Goal: Task Accomplishment & Management: Manage account settings

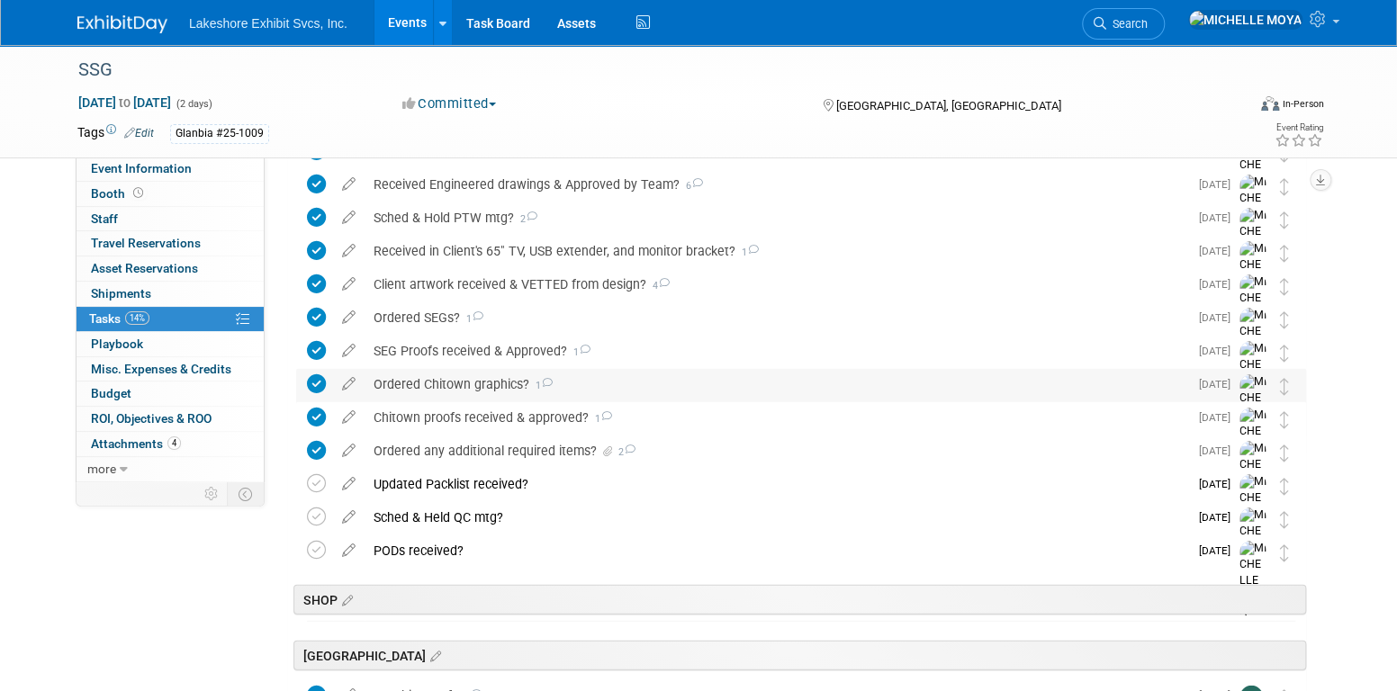
click at [487, 386] on div "Ordered Chitown graphics? 1" at bounding box center [777, 384] width 824 height 31
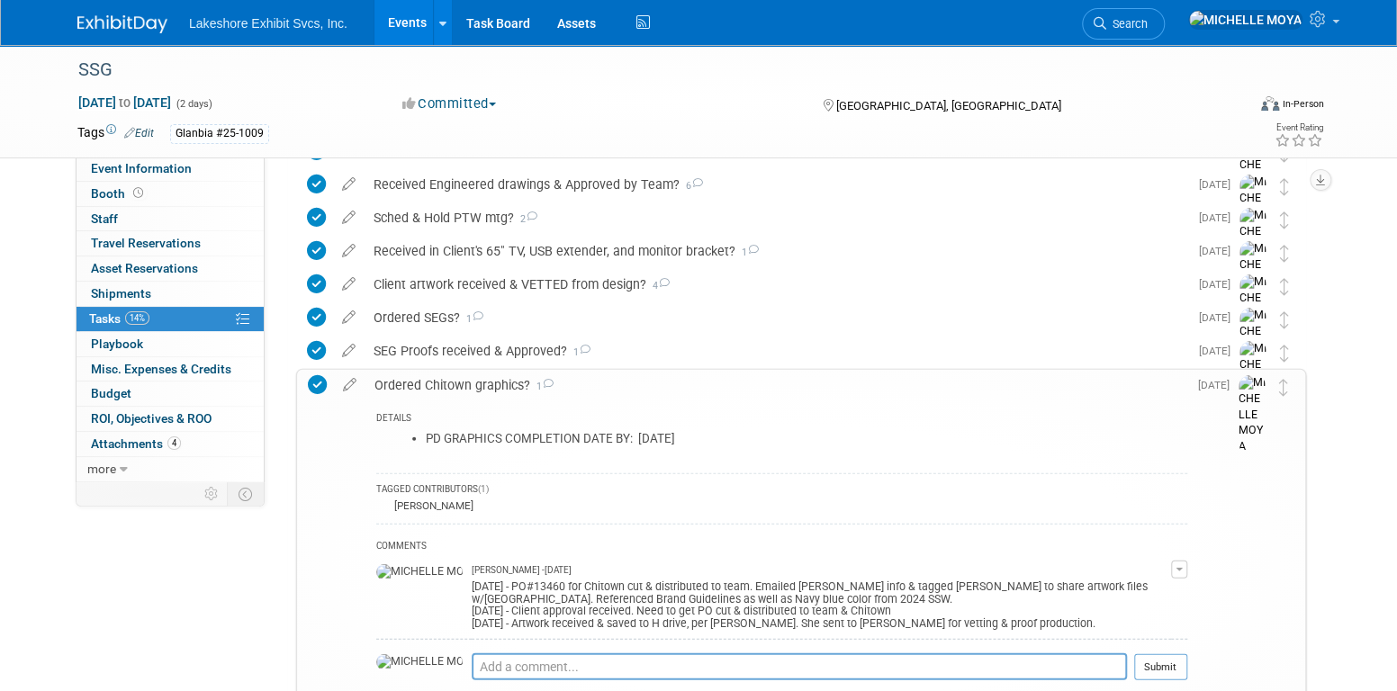
click at [487, 386] on div "Ordered Chitown graphics? 1" at bounding box center [776, 385] width 822 height 31
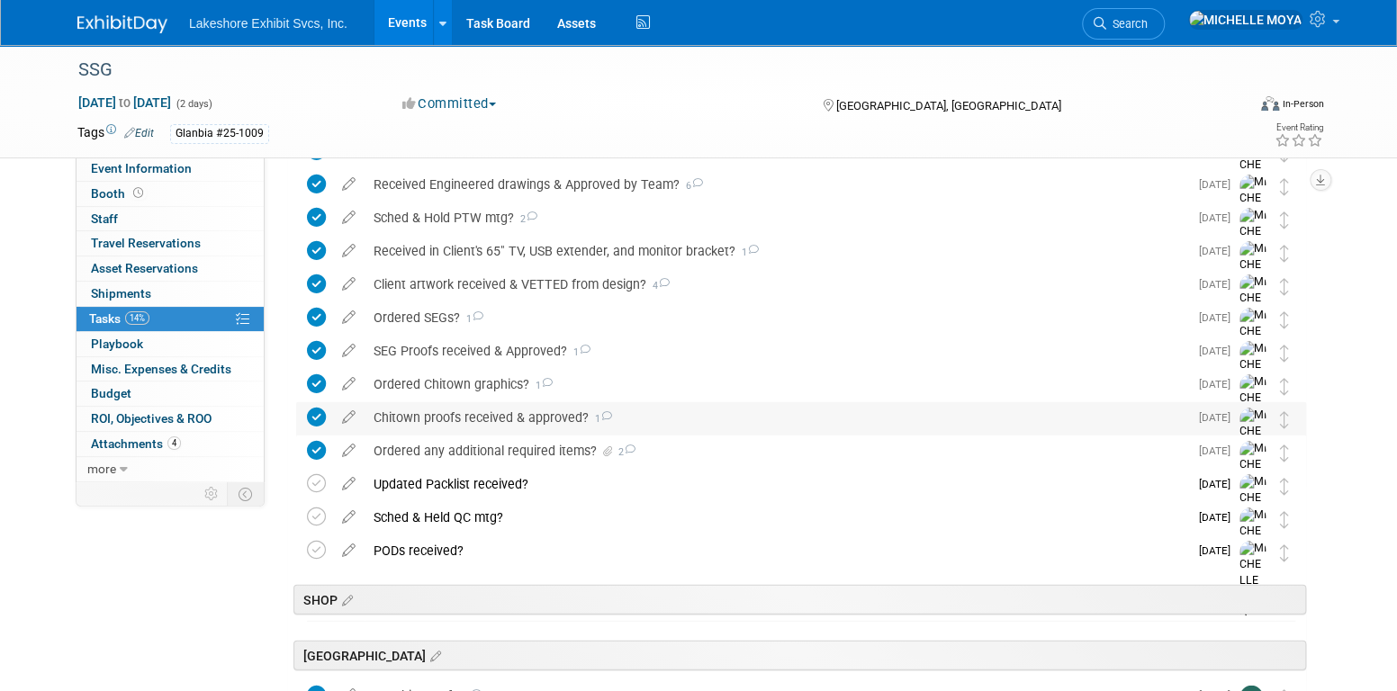
click at [497, 416] on div "Chitown proofs received & approved? 1" at bounding box center [777, 417] width 824 height 31
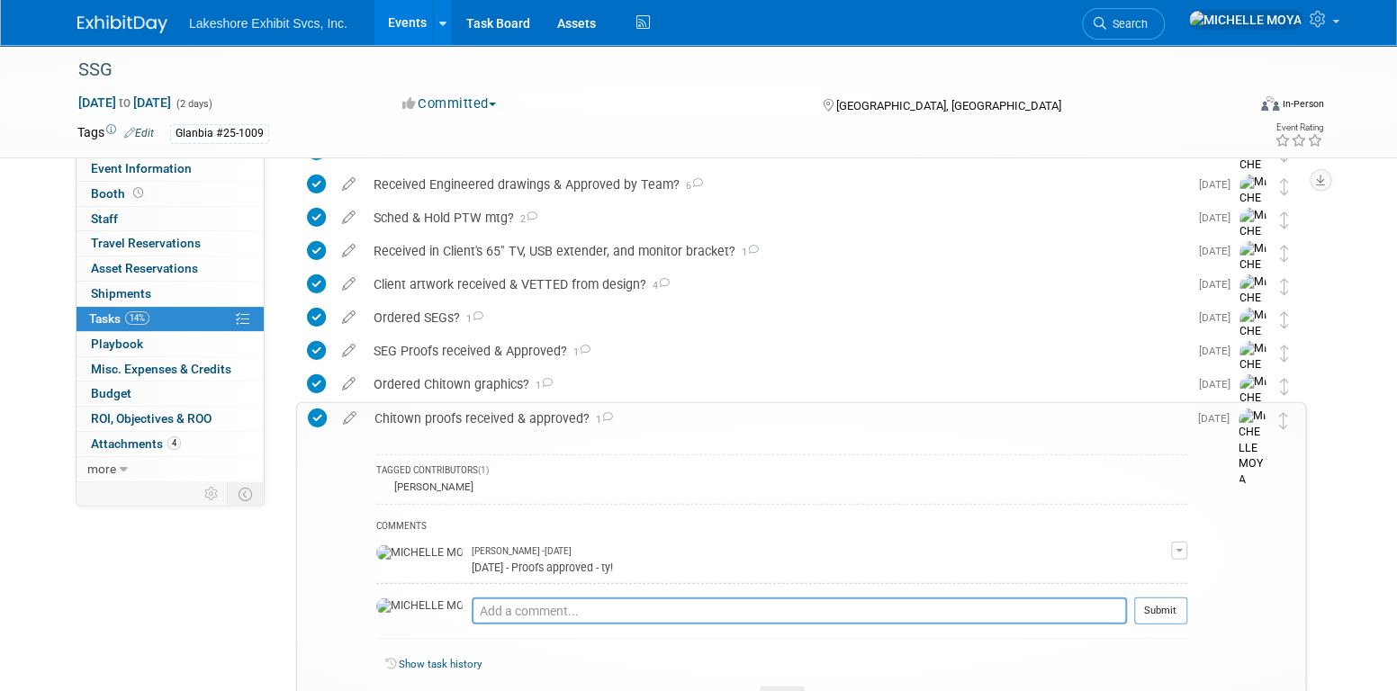
click at [497, 416] on div "Chitown proofs received & approved? 1" at bounding box center [776, 418] width 822 height 31
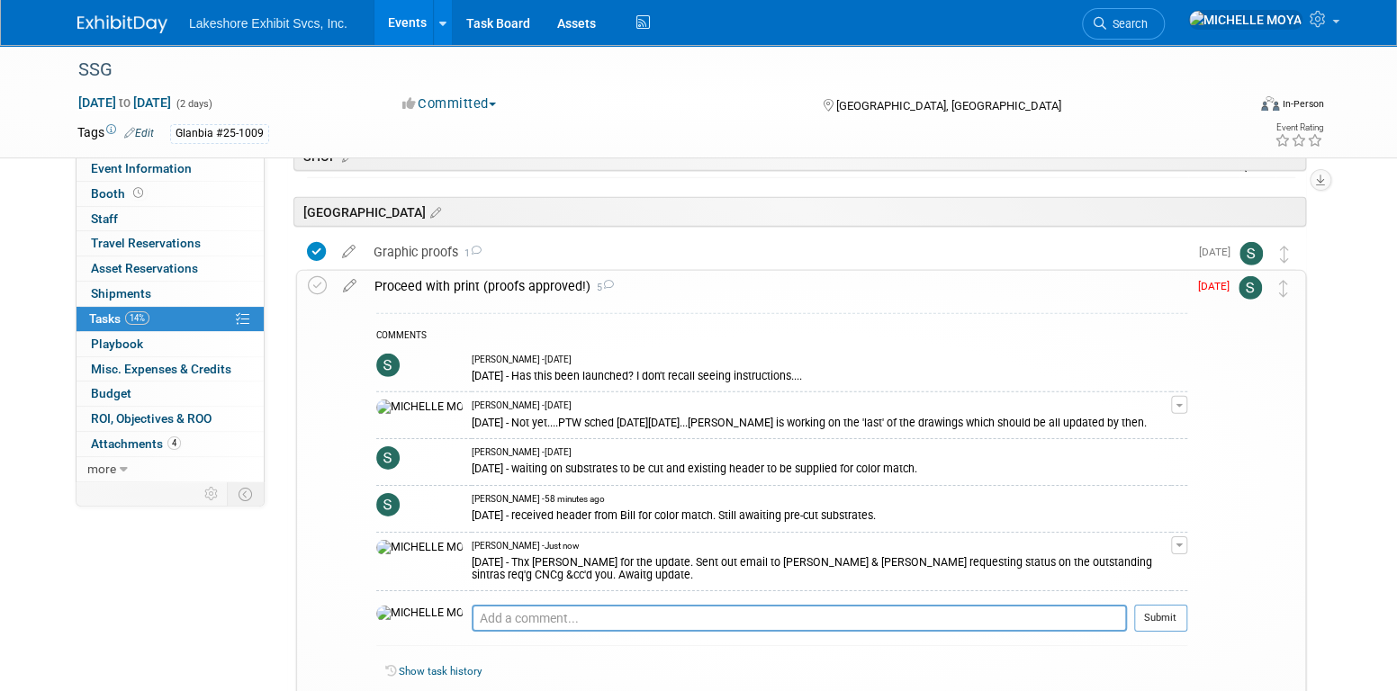
scroll to position [3155, 0]
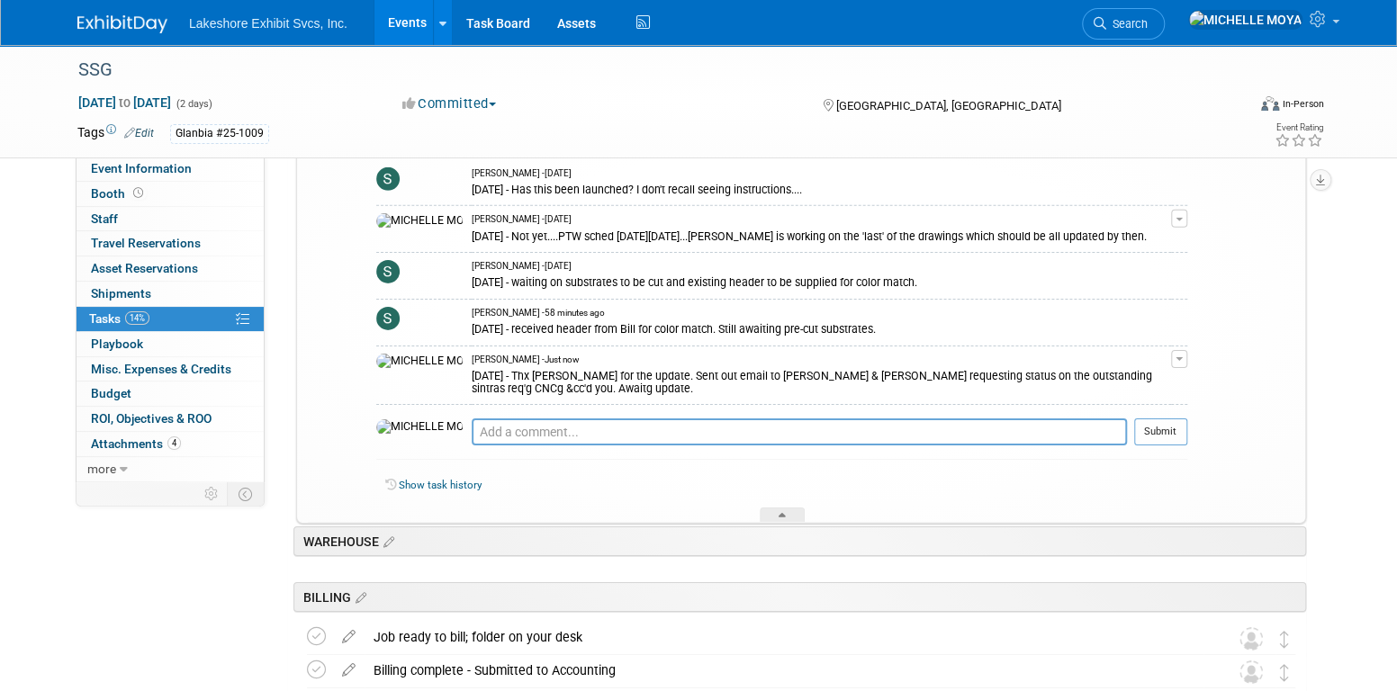
click at [1178, 357] on span "button" at bounding box center [1179, 359] width 7 height 4
click at [1151, 374] on link "Edit Comment" at bounding box center [1115, 385] width 142 height 25
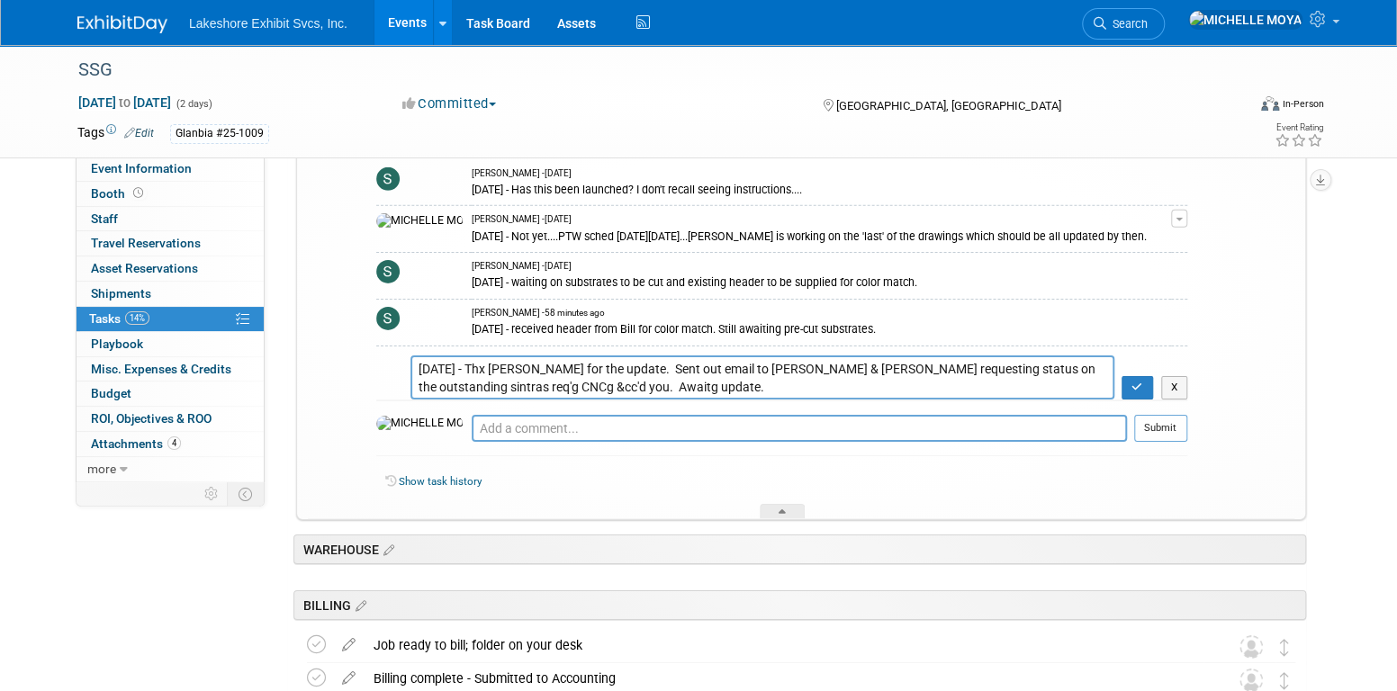
click at [418, 364] on textarea "9.22.25 - Thx Stephen for the update. Sent out email to Eric & John requesting …" at bounding box center [763, 378] width 704 height 44
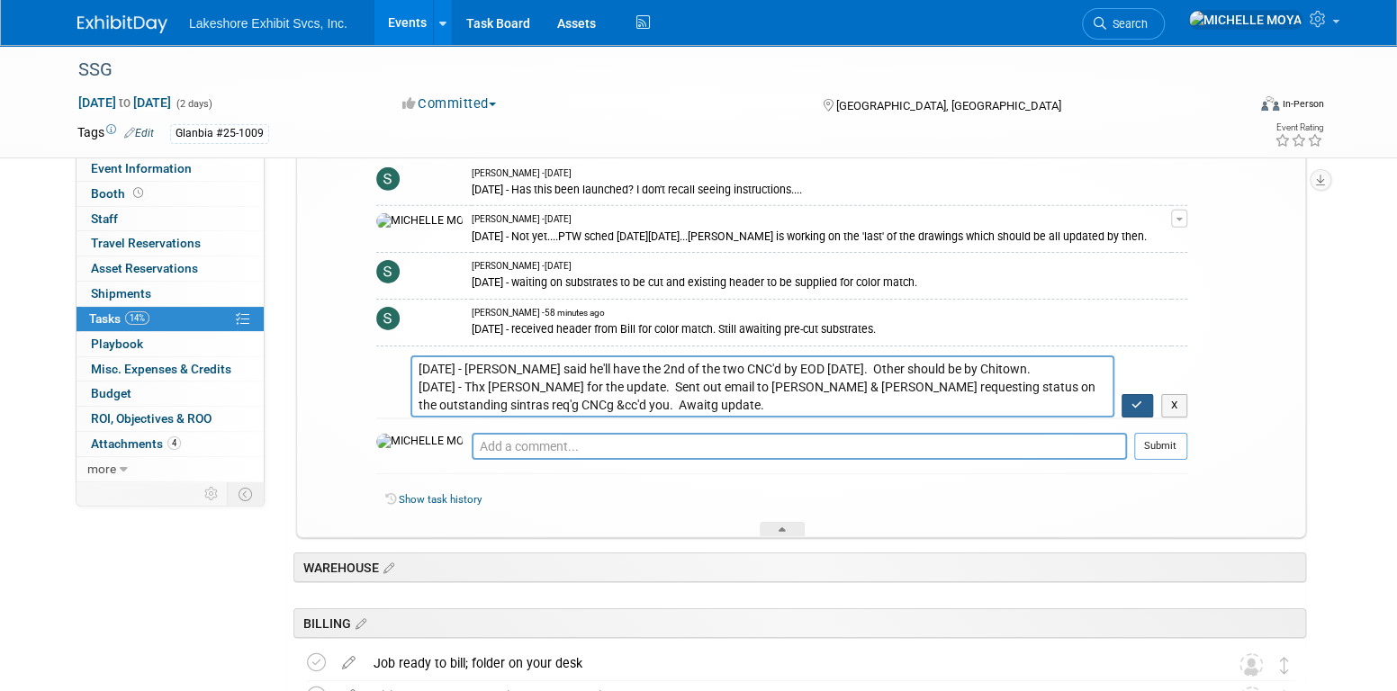
type textarea "9.22.25 - Eric said he'll have the 2nd of the two CNC'd by EOD today. Other sho…"
click at [1144, 400] on button "button" at bounding box center [1138, 405] width 32 height 23
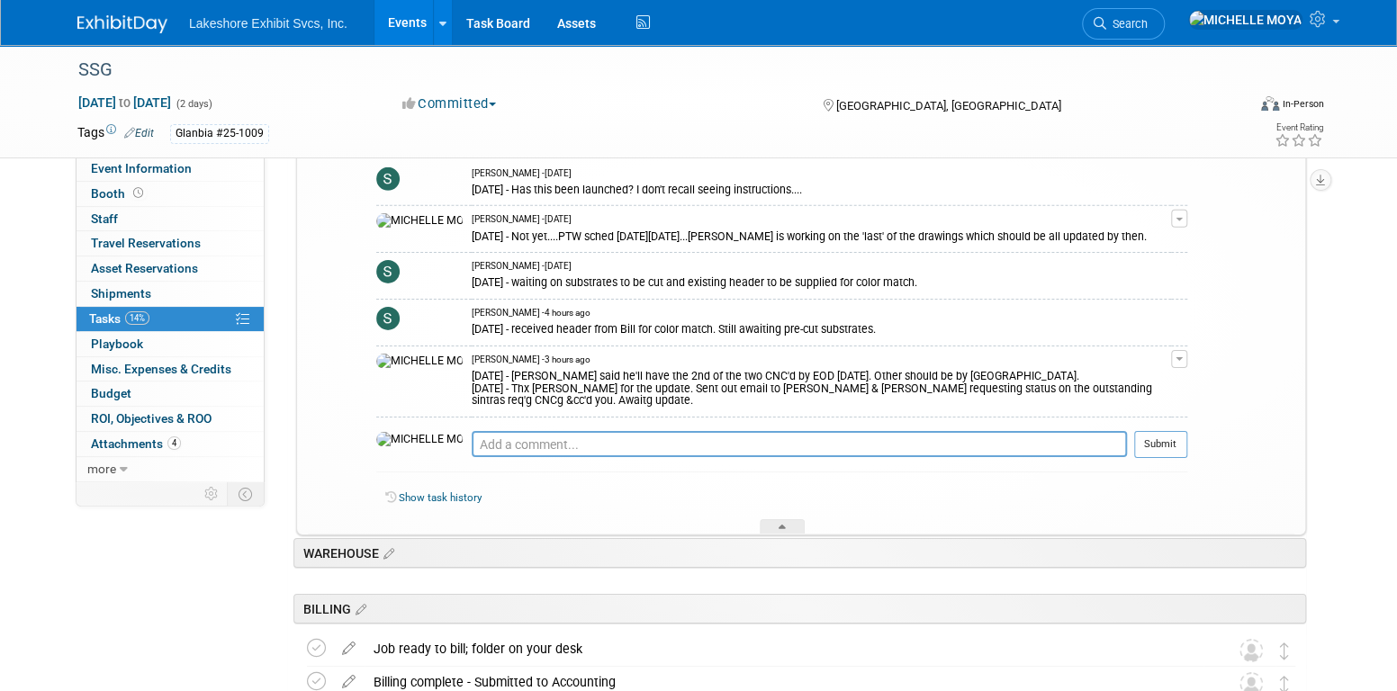
click at [409, 23] on link "Events" at bounding box center [408, 22] width 66 height 45
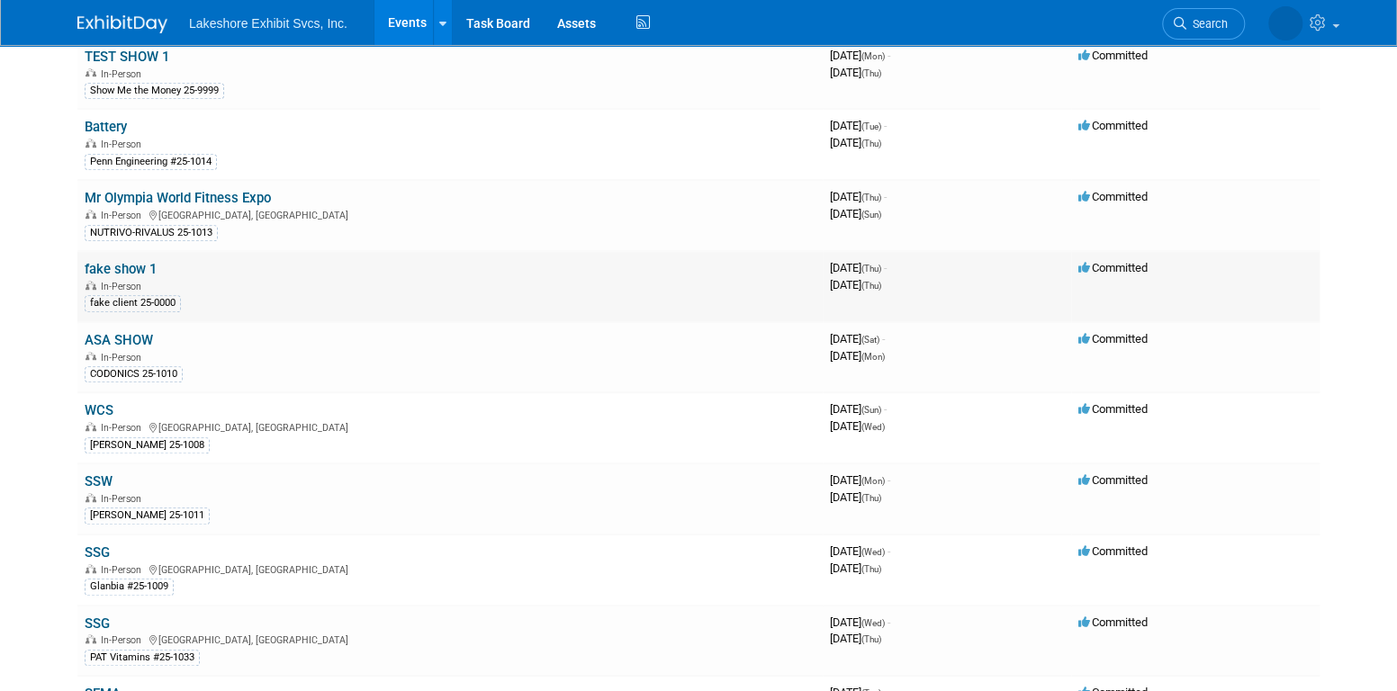
scroll to position [450, 0]
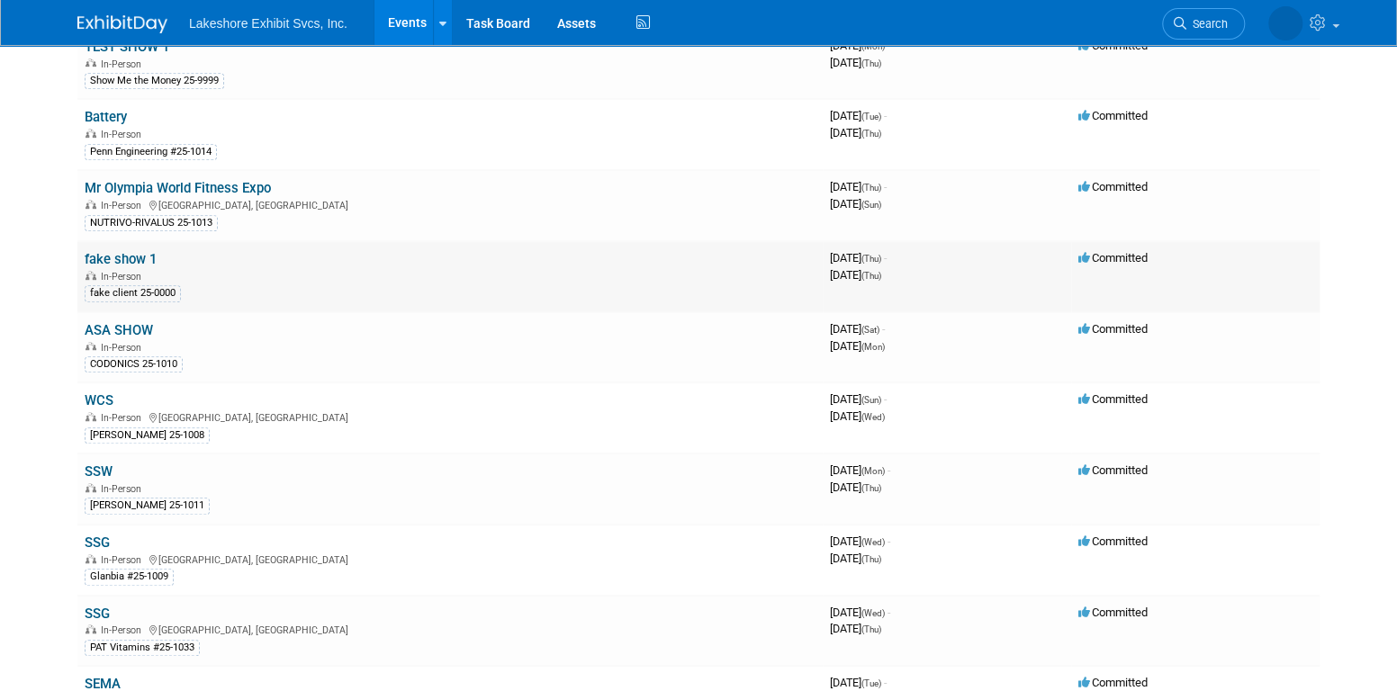
click at [132, 251] on link "fake show 1" at bounding box center [121, 259] width 72 height 16
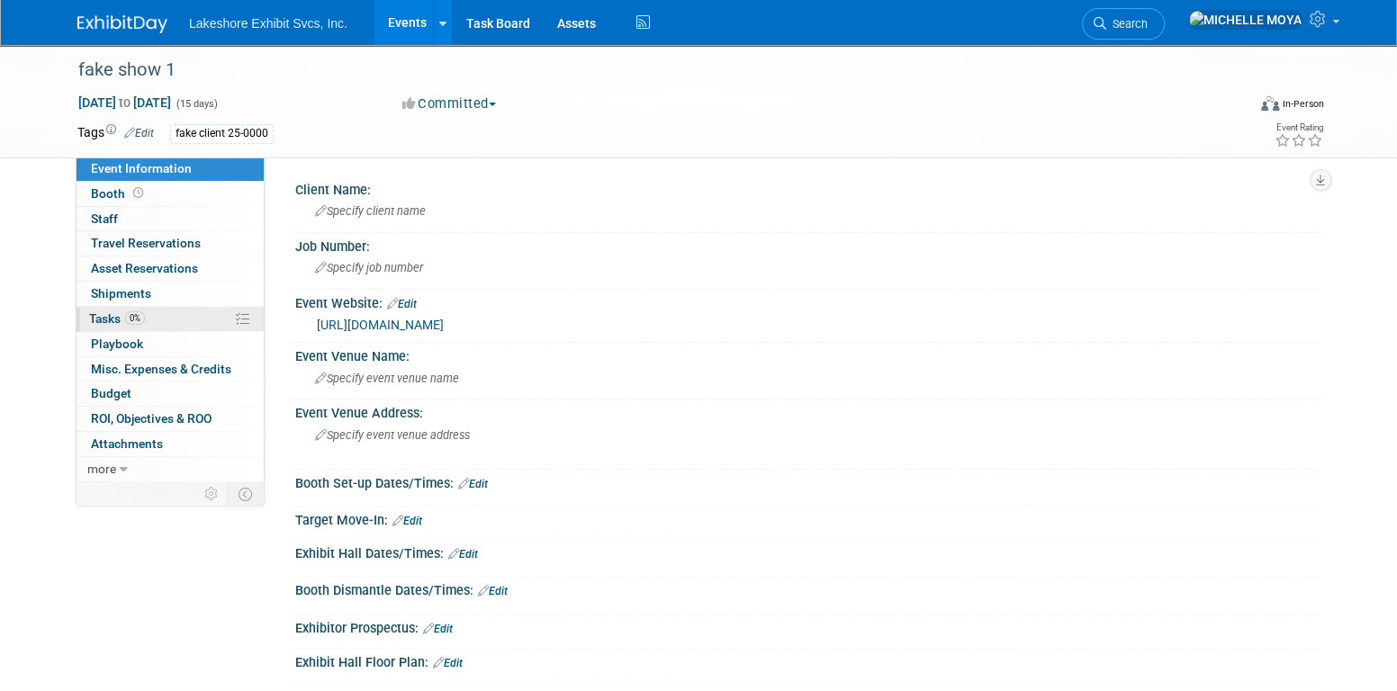
click at [180, 317] on link "0% Tasks 0%" at bounding box center [170, 319] width 187 height 24
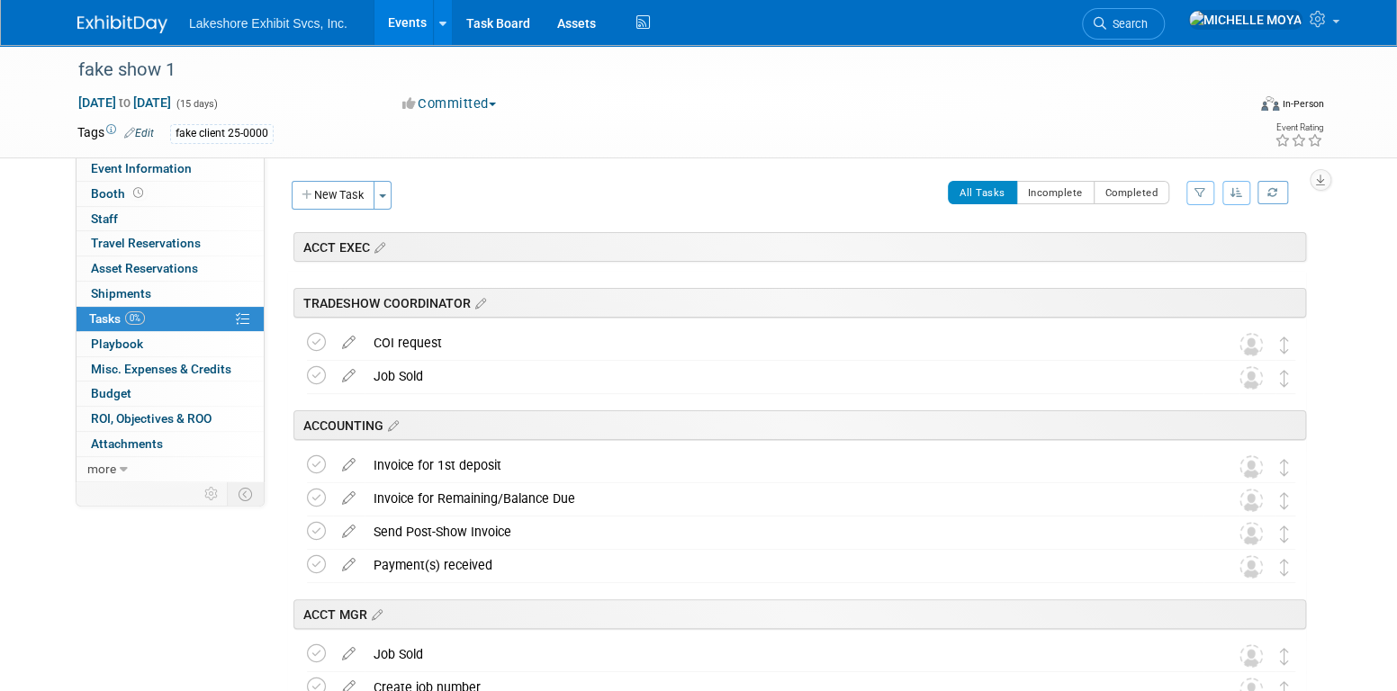
click at [1192, 188] on button "button" at bounding box center [1201, 193] width 28 height 24
click at [1132, 259] on select "-- Select Assignee -- All unassigned tasks Assigned to me Amanda Koss Dave Desa…" at bounding box center [1125, 250] width 149 height 25
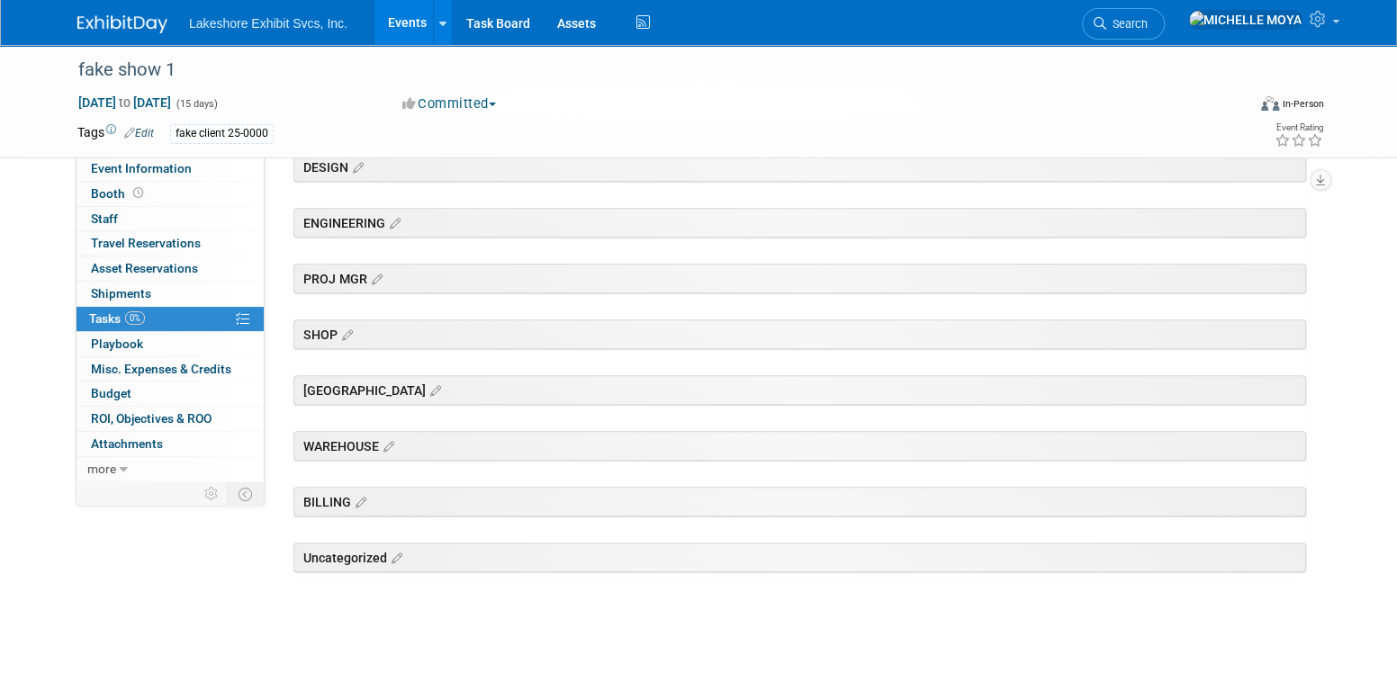
scroll to position [179, 0]
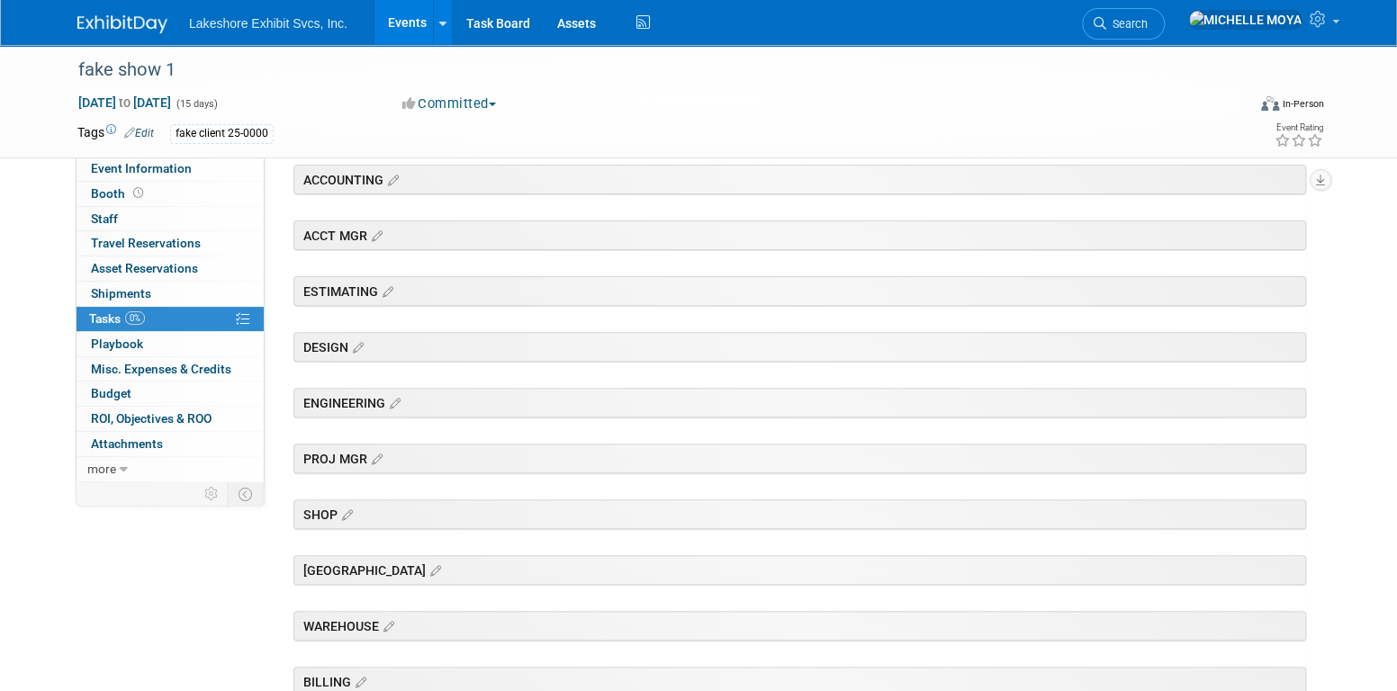
click at [339, 456] on div "PROJ MGR" at bounding box center [799, 459] width 1013 height 30
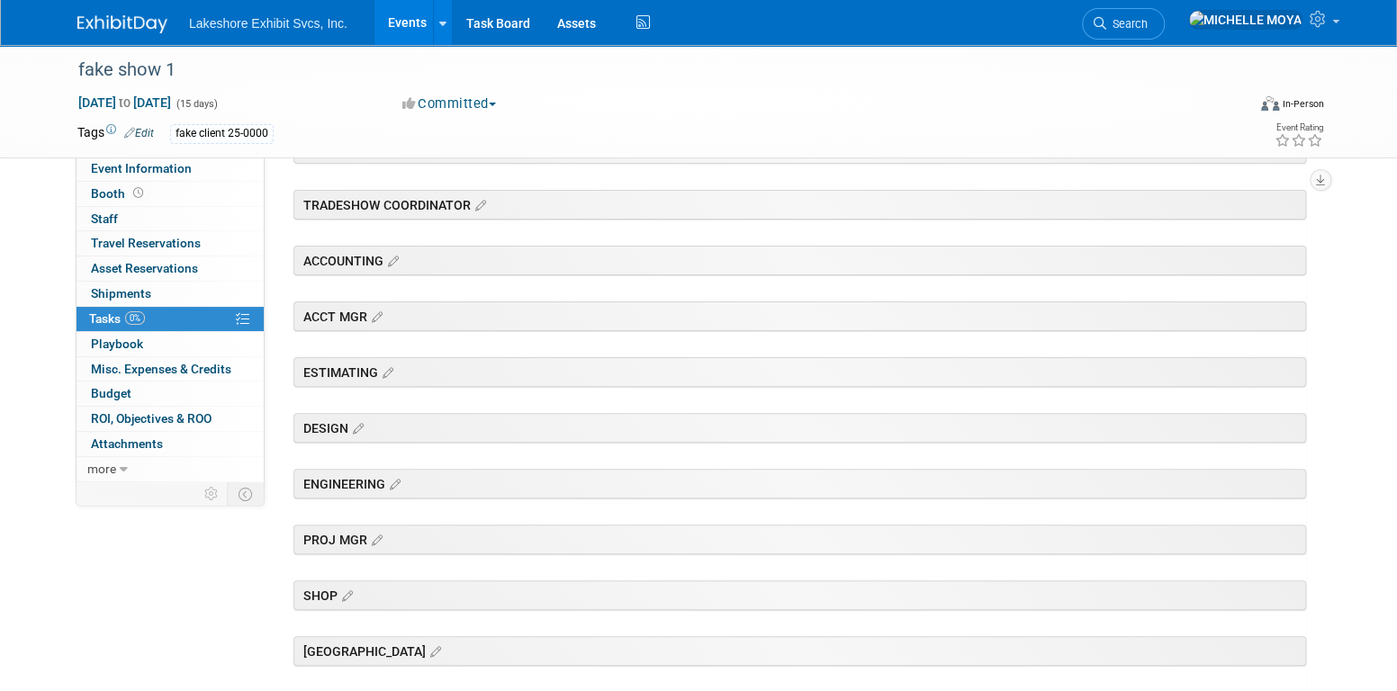
scroll to position [0, 0]
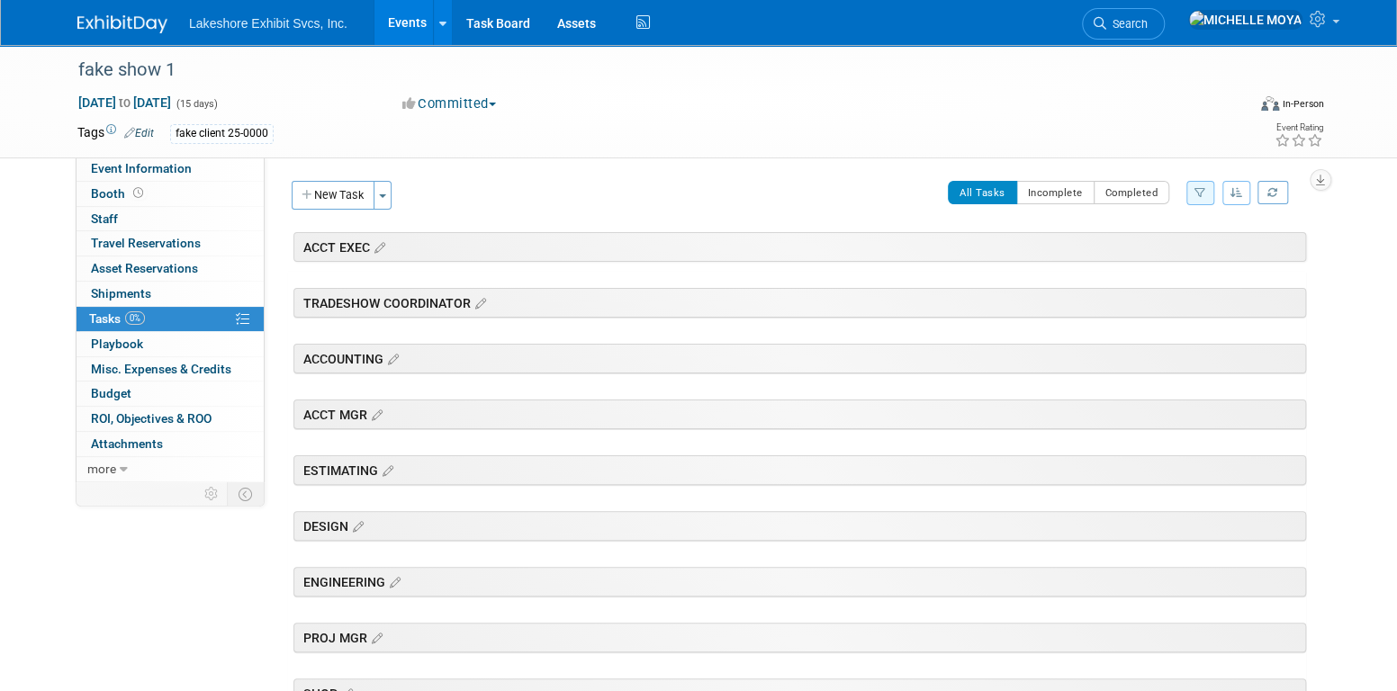
click at [1203, 191] on icon "button" at bounding box center [1201, 192] width 12 height 11
click at [1160, 247] on select "-- Select Assignee -- All unassigned tasks Assigned to me Amanda Koss Dave Desa…" at bounding box center [1125, 250] width 149 height 25
click at [1051, 238] on select "-- Select Assignee -- All unassigned tasks Assigned to me Amanda Koss Dave Desa…" at bounding box center [1125, 250] width 149 height 25
click at [763, 194] on div "All Tasks Incomplete Completed Filter by Assignee -- Select Assignee -- All una…" at bounding box center [854, 200] width 905 height 38
click at [393, 19] on link "Events" at bounding box center [408, 22] width 66 height 45
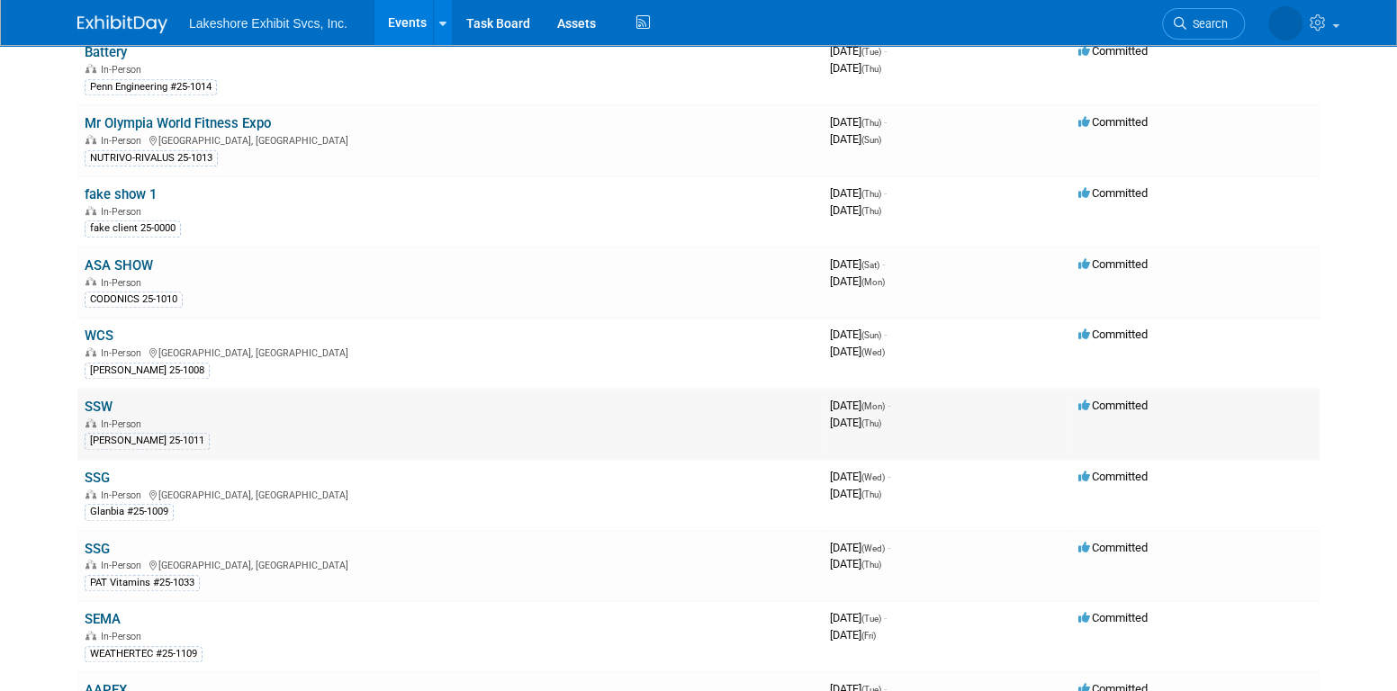
scroll to position [540, 0]
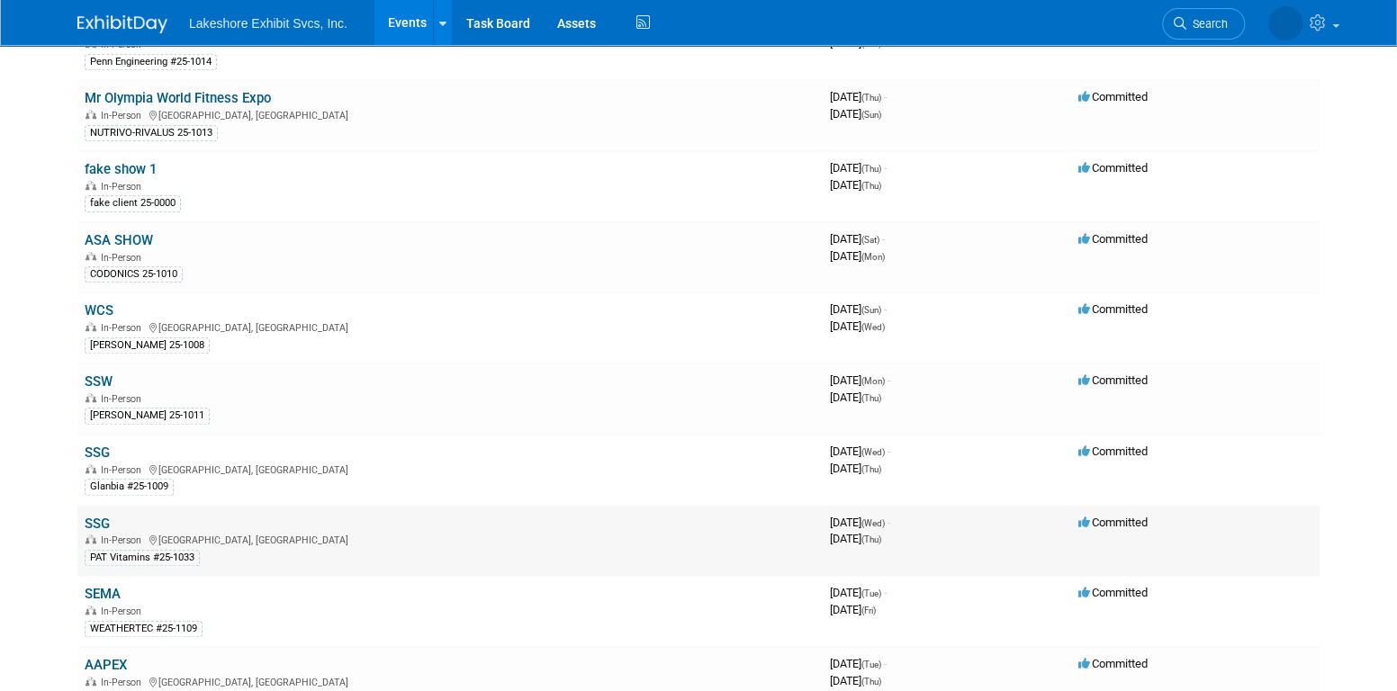
click at [98, 516] on link "SSG" at bounding box center [97, 524] width 25 height 16
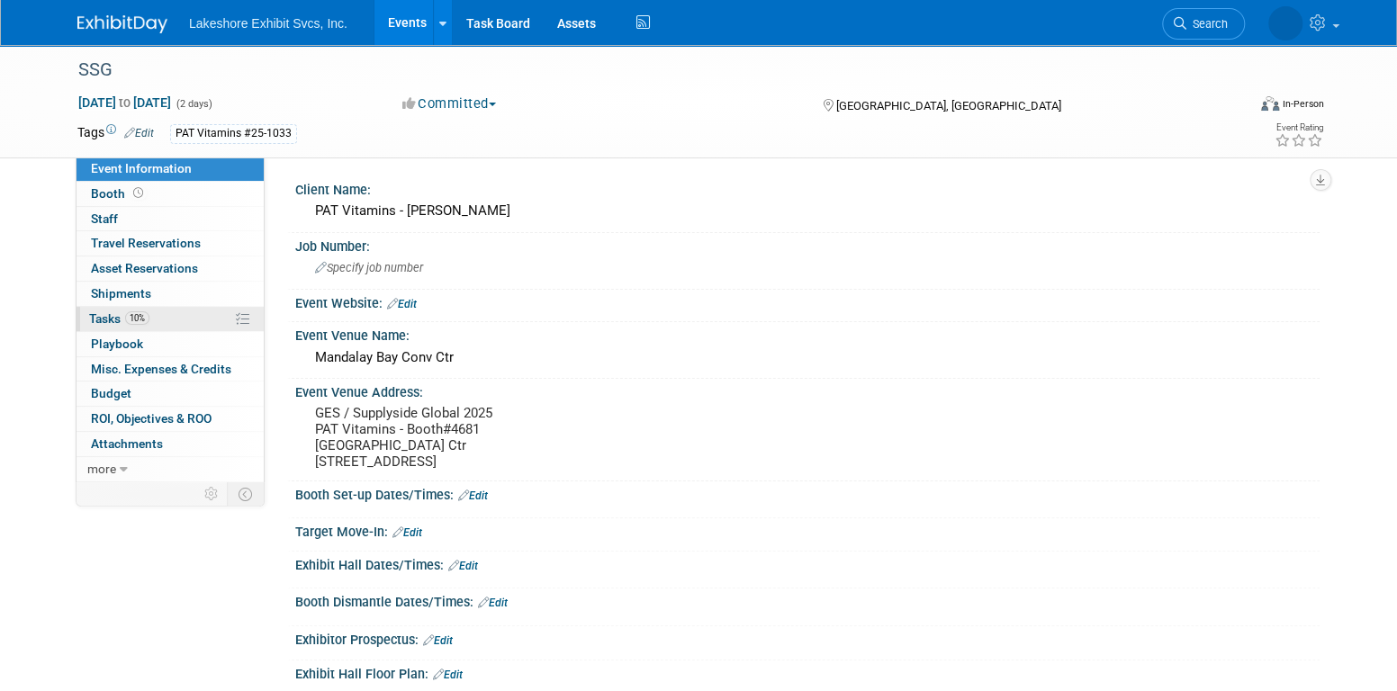
click at [187, 321] on link "10% Tasks 10%" at bounding box center [170, 319] width 187 height 24
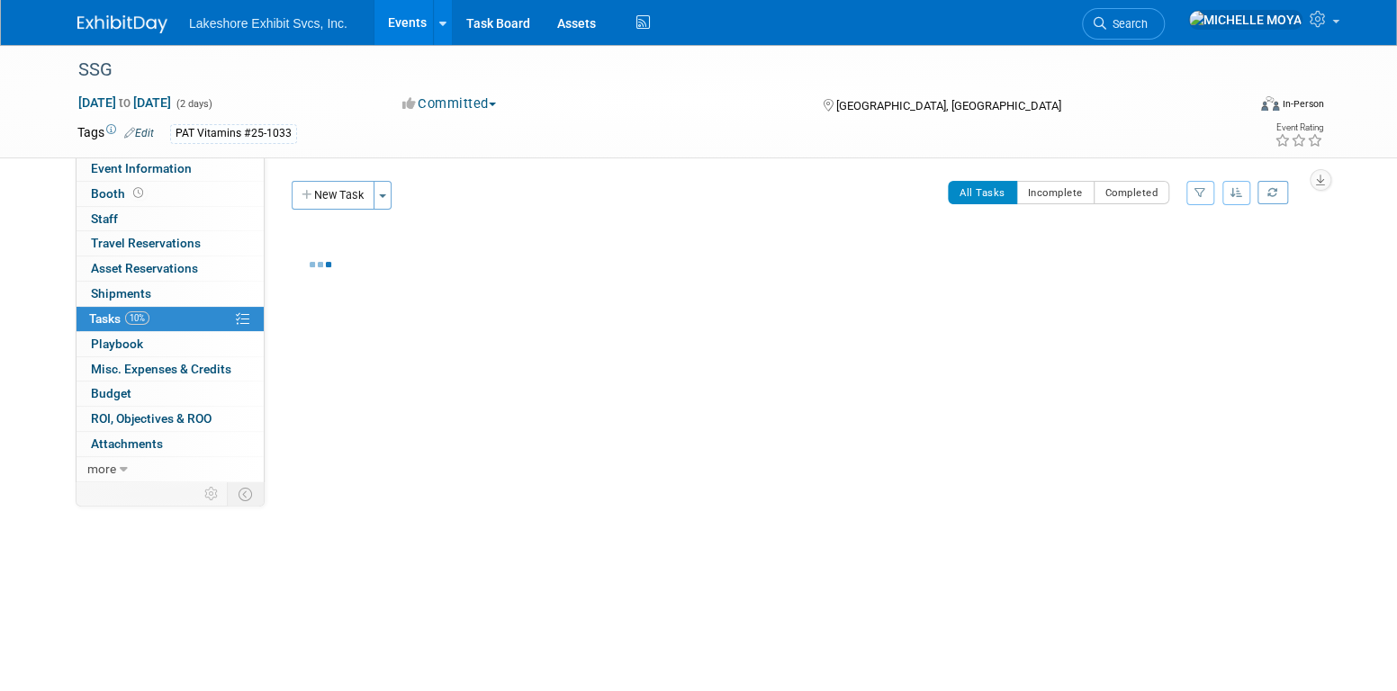
click at [1198, 193] on icon "button" at bounding box center [1201, 192] width 12 height 11
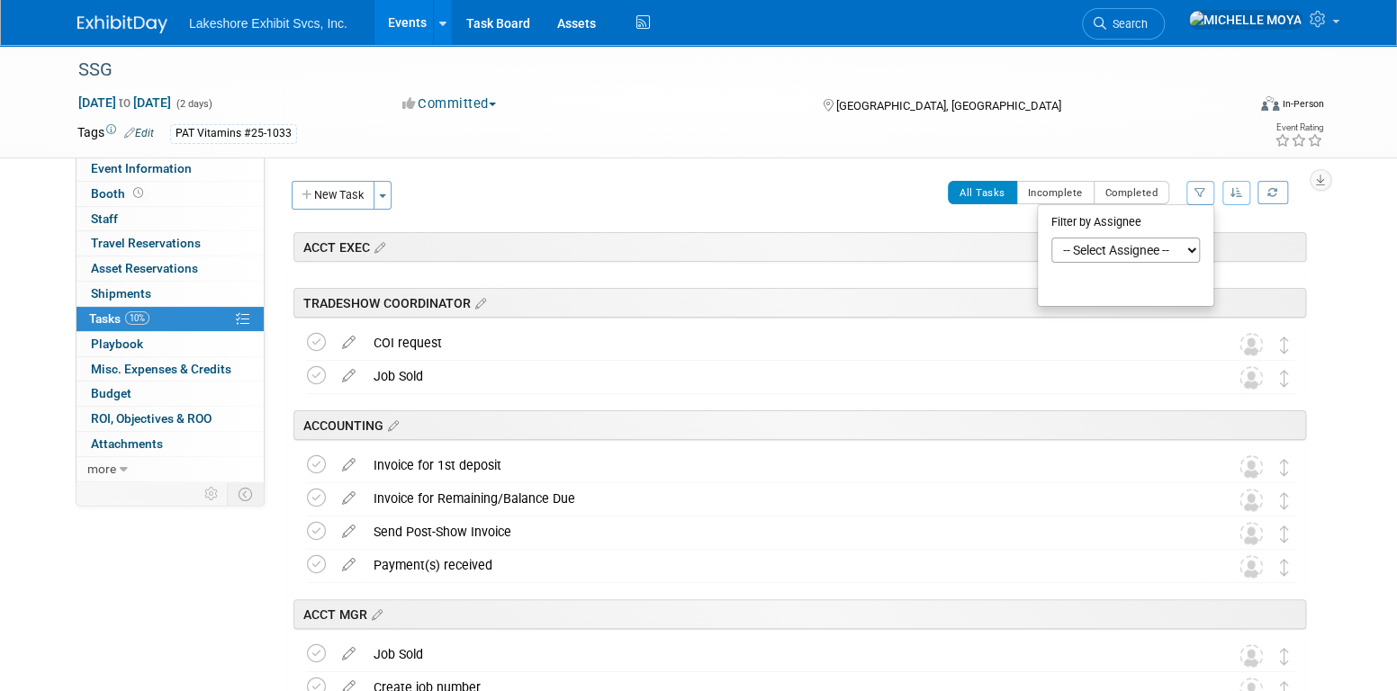
click at [1178, 252] on select "-- Select Assignee -- All unassigned tasks Assigned to me Amanda Koss Dave Desa…" at bounding box center [1125, 250] width 149 height 25
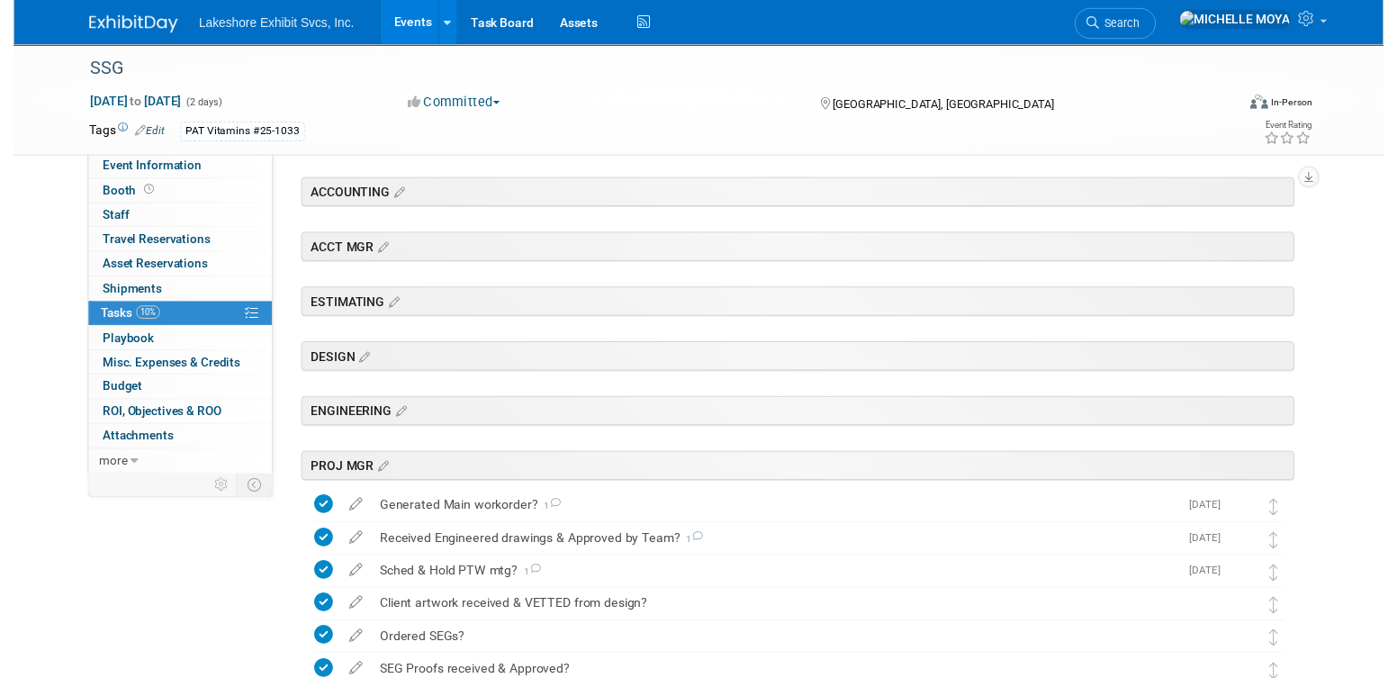
scroll to position [162, 0]
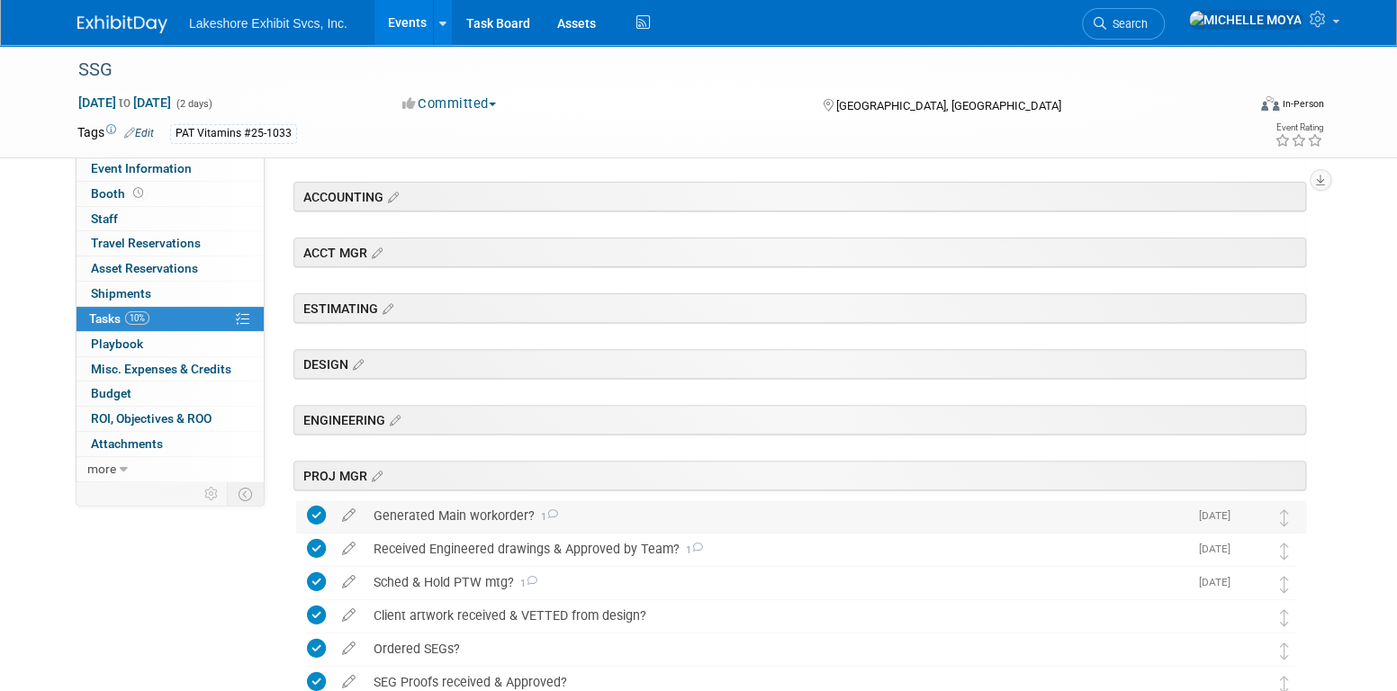
click at [506, 510] on div "Generated Main workorder? 1" at bounding box center [777, 516] width 824 height 31
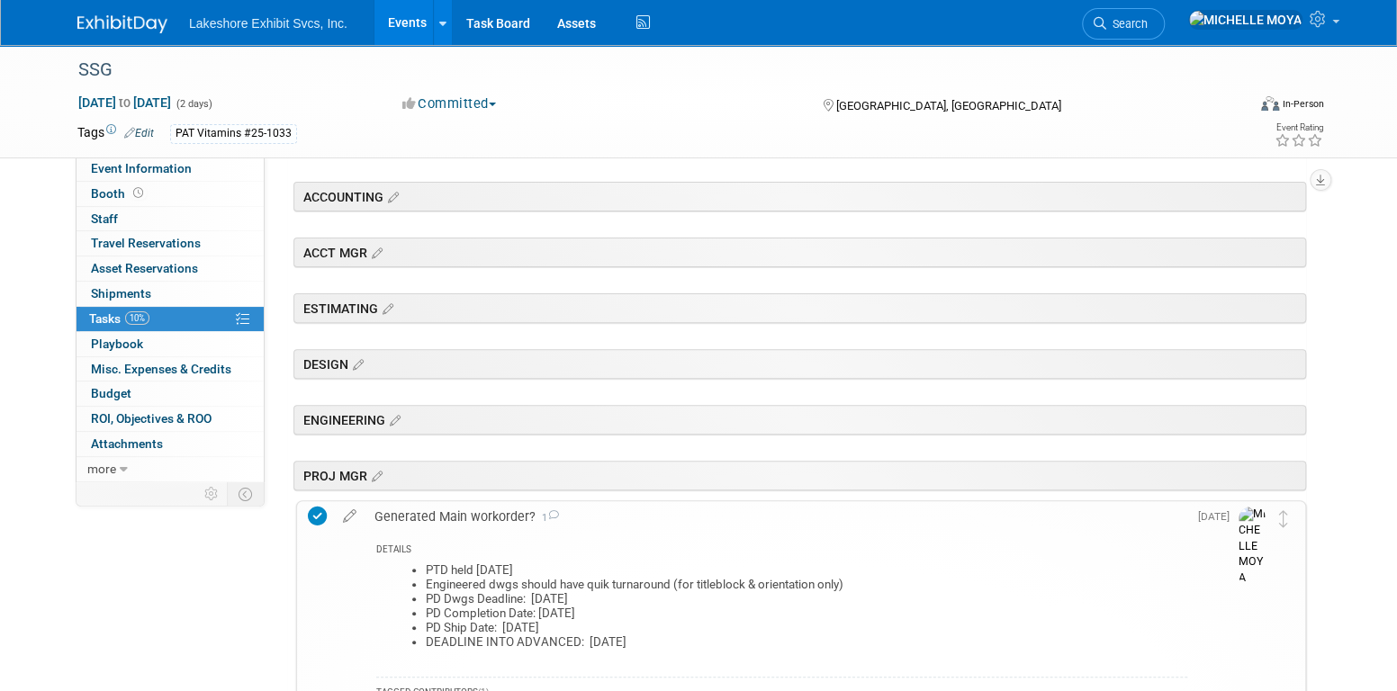
click at [506, 510] on div "Generated Main workorder? 1" at bounding box center [776, 516] width 822 height 31
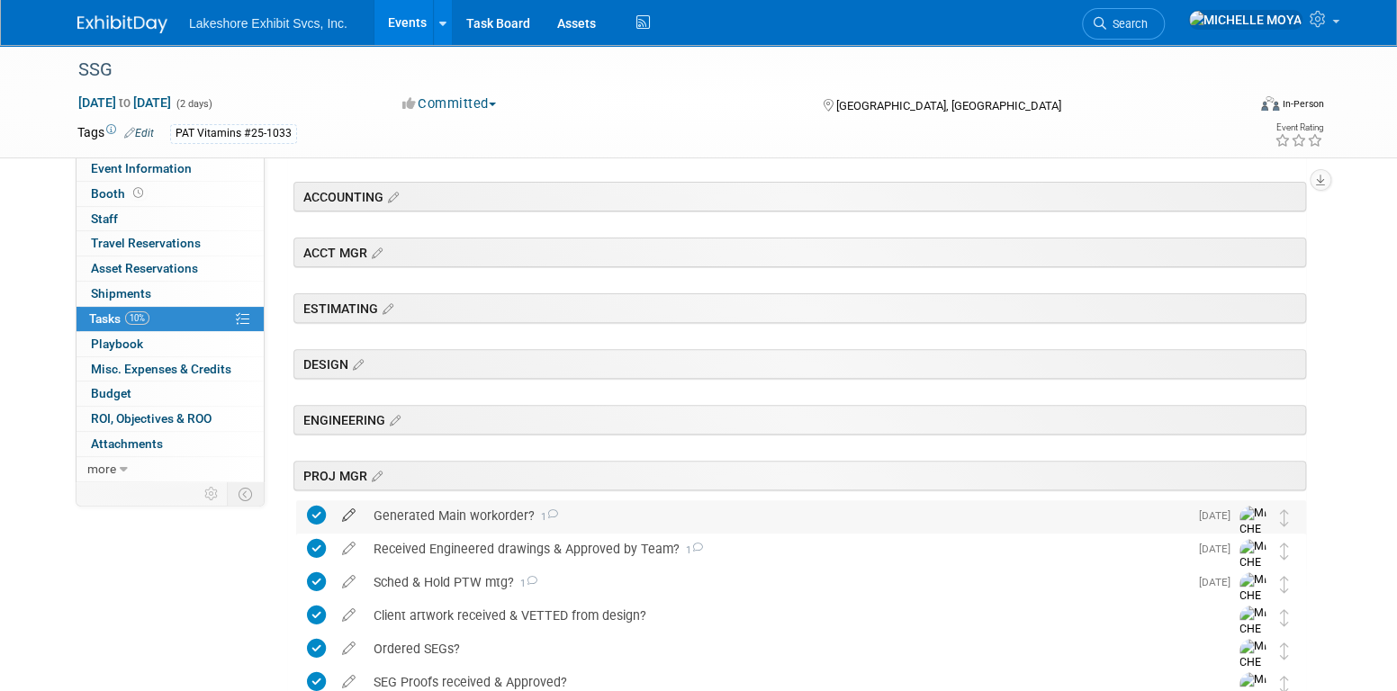
click at [347, 514] on icon at bounding box center [349, 512] width 32 height 23
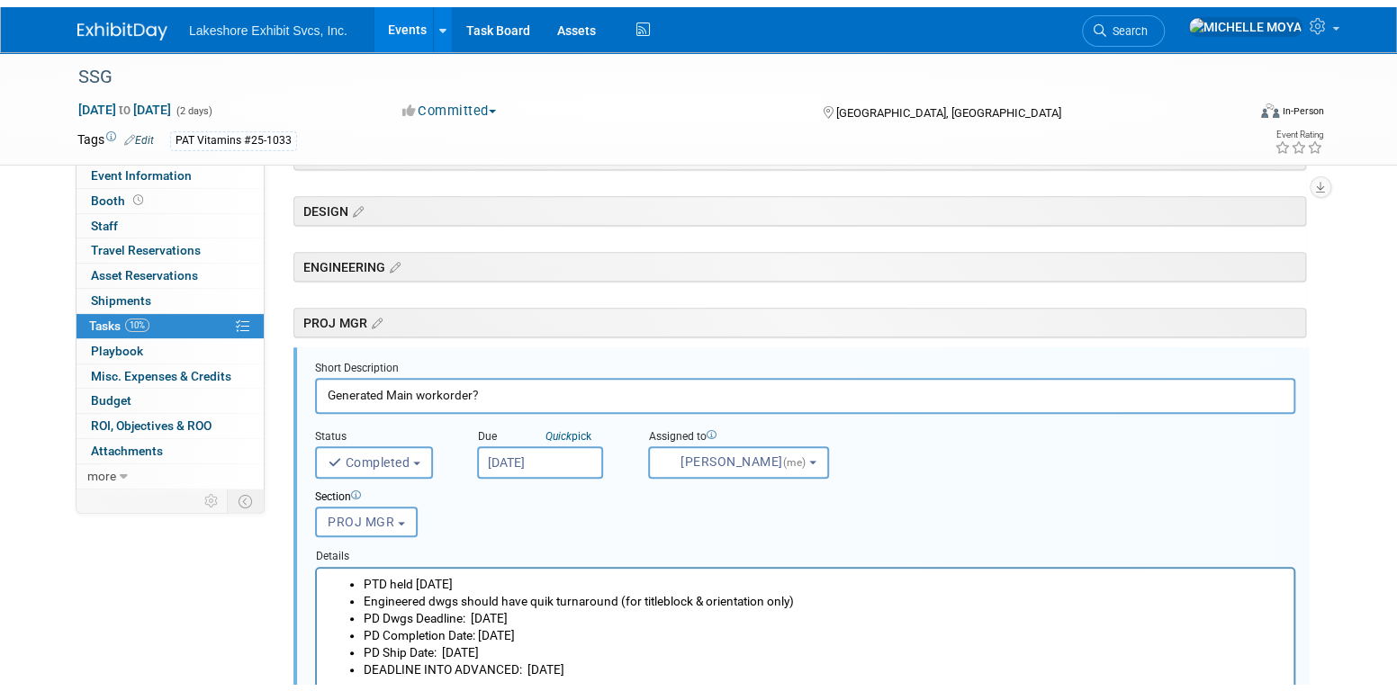
scroll to position [399, 0]
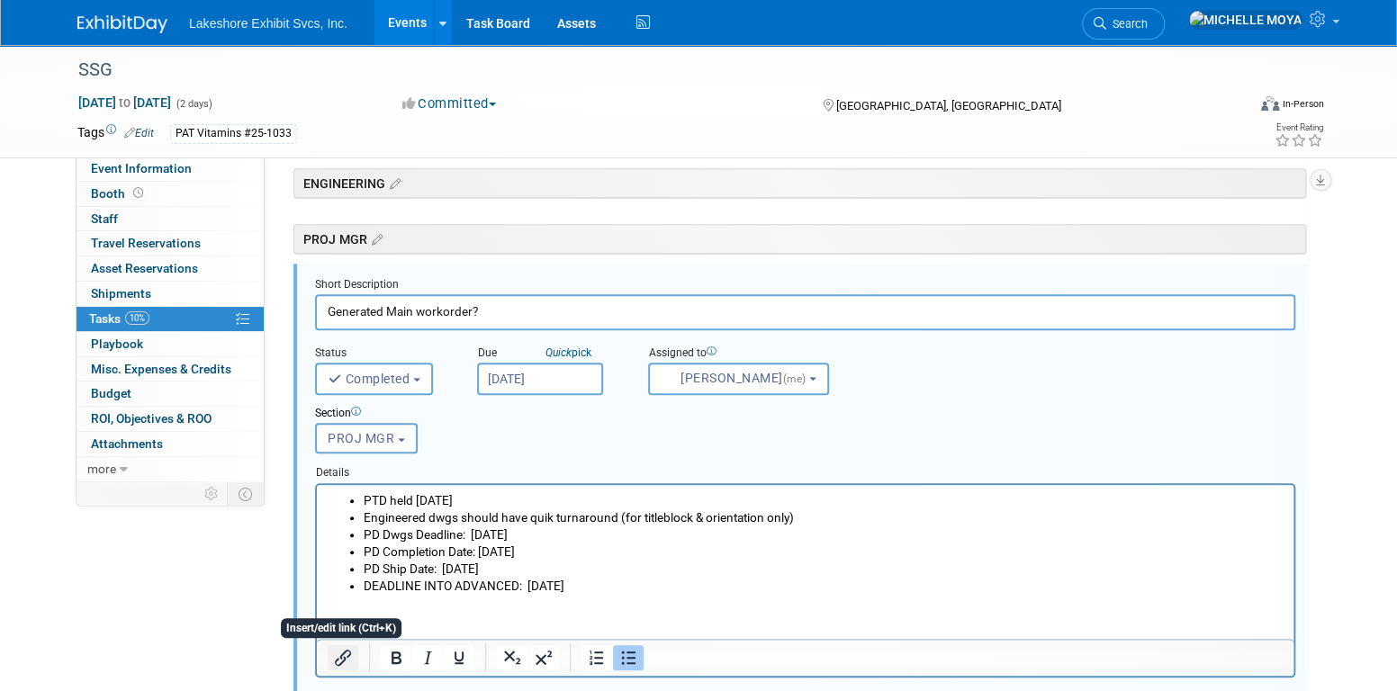
click at [341, 654] on icon "Insert/edit link" at bounding box center [343, 658] width 22 height 22
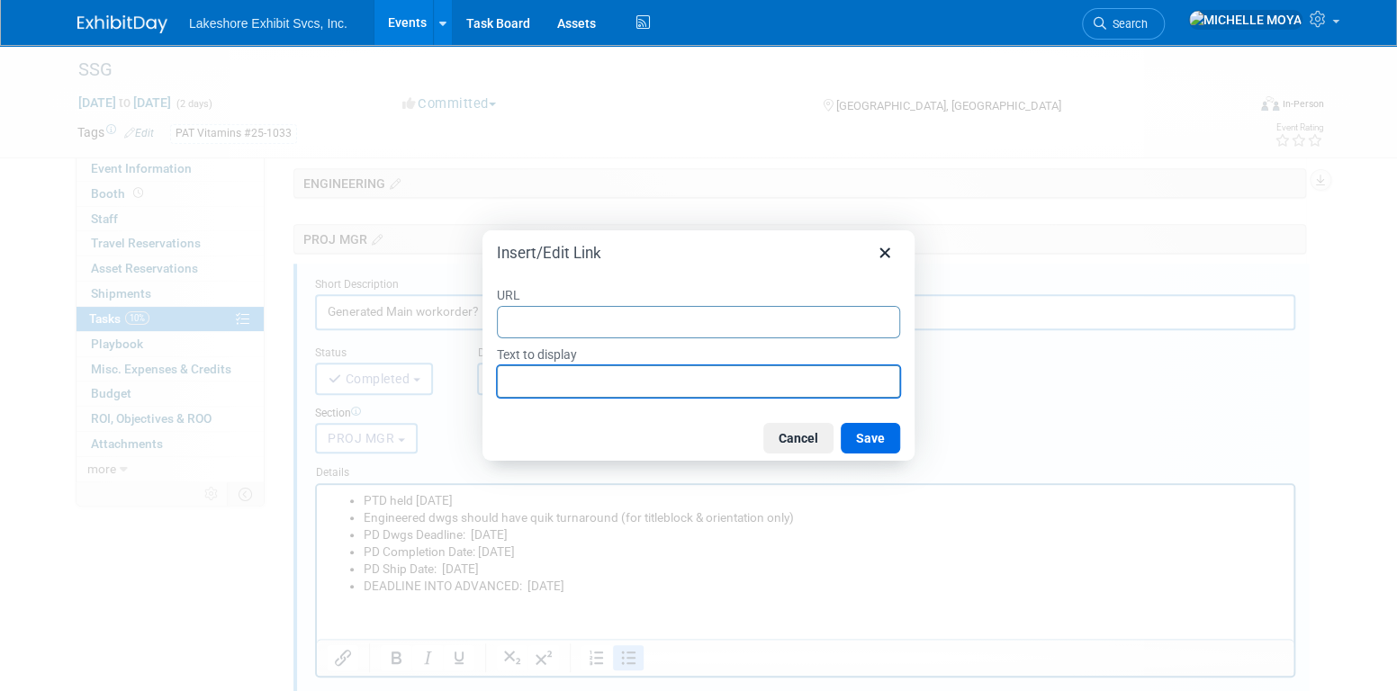
click at [641, 380] on input "Text to display" at bounding box center [698, 381] width 403 height 32
click at [784, 438] on button "Cancel" at bounding box center [798, 438] width 70 height 31
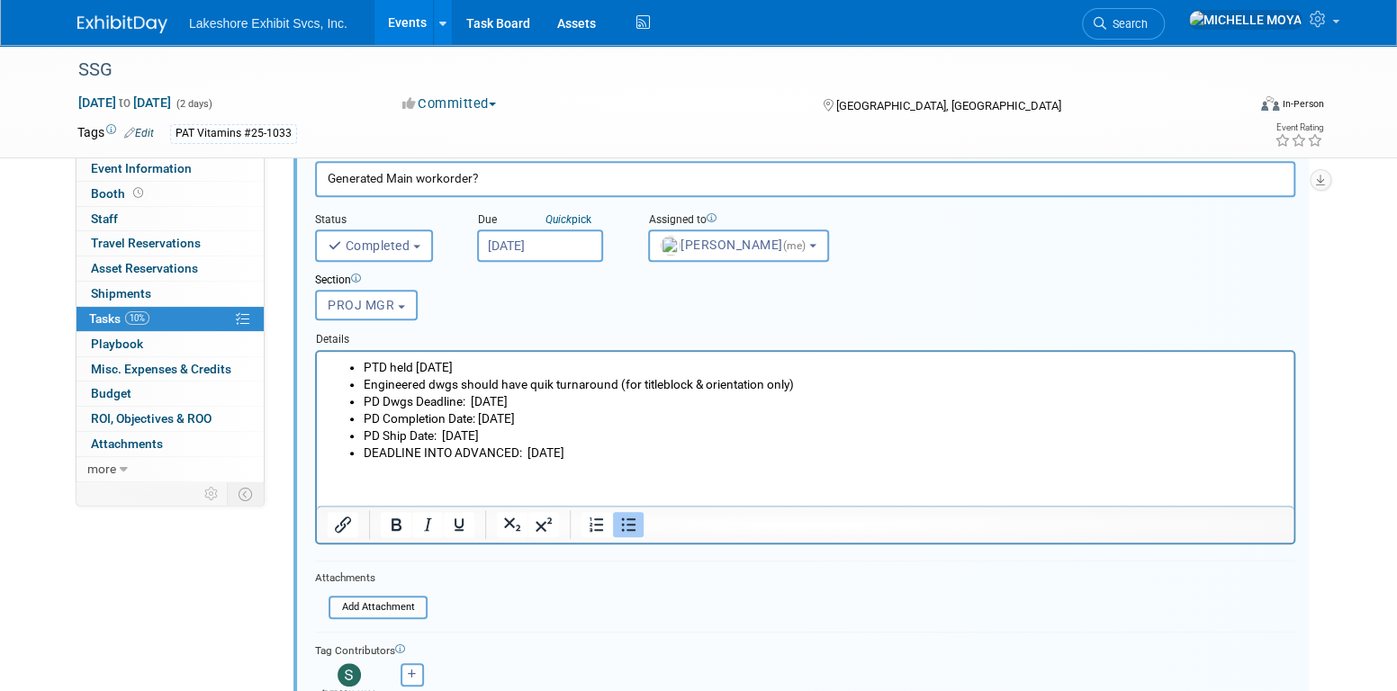
scroll to position [579, 0]
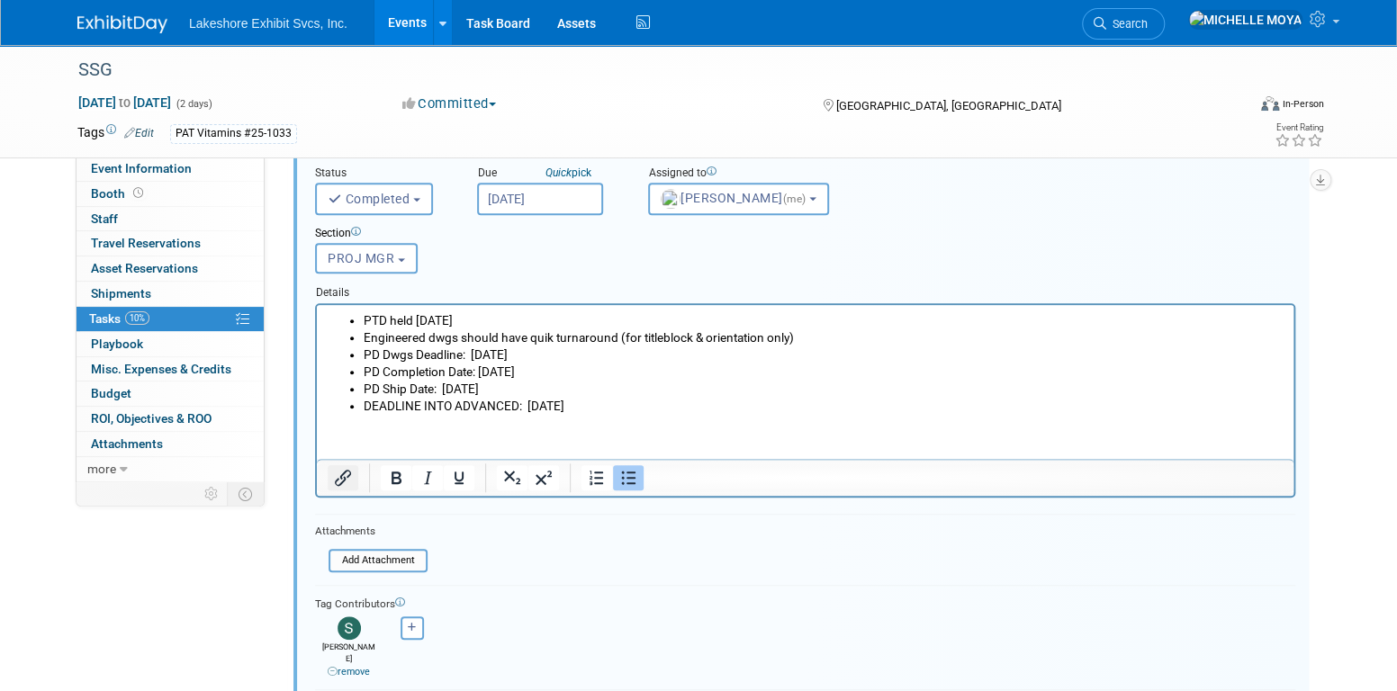
click at [348, 475] on icon "Insert/edit link" at bounding box center [343, 478] width 22 height 22
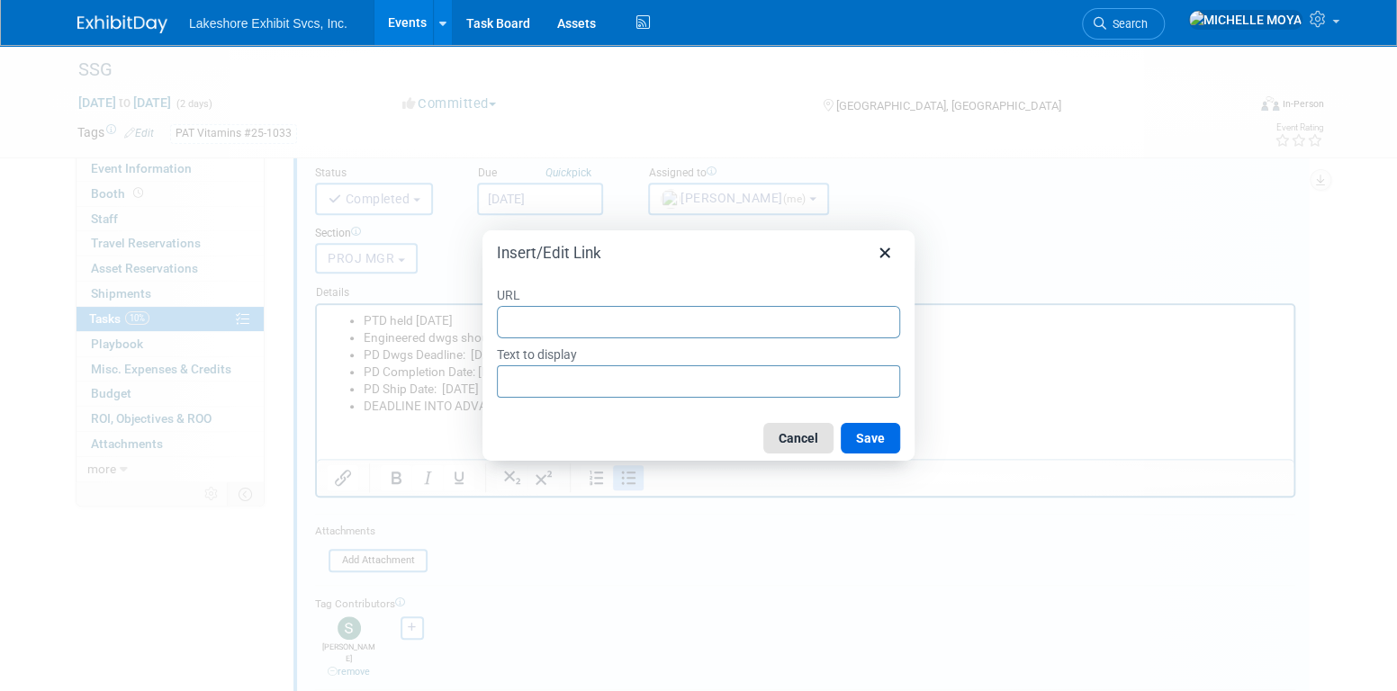
drag, startPoint x: 795, startPoint y: 440, endPoint x: 468, endPoint y: 140, distance: 444.1
click at [795, 440] on button "Cancel" at bounding box center [798, 438] width 70 height 31
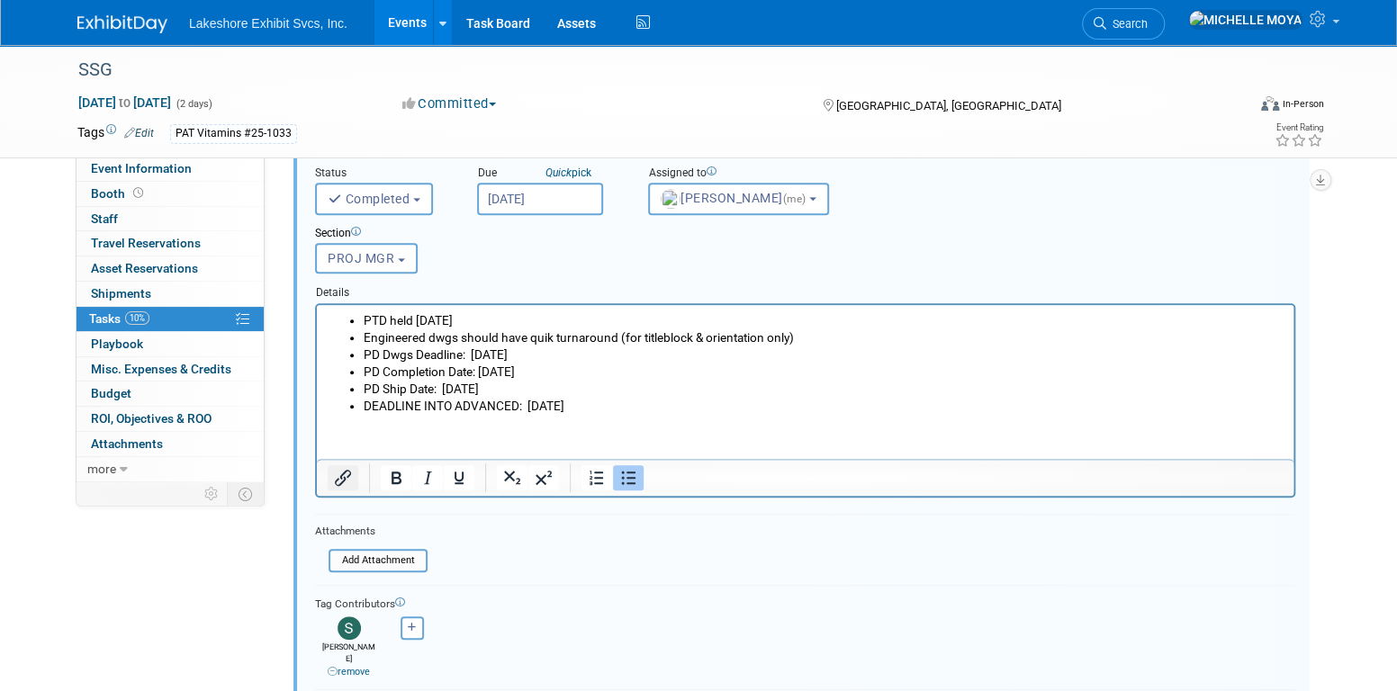
click at [347, 474] on icon "Insert/edit link" at bounding box center [343, 478] width 16 height 16
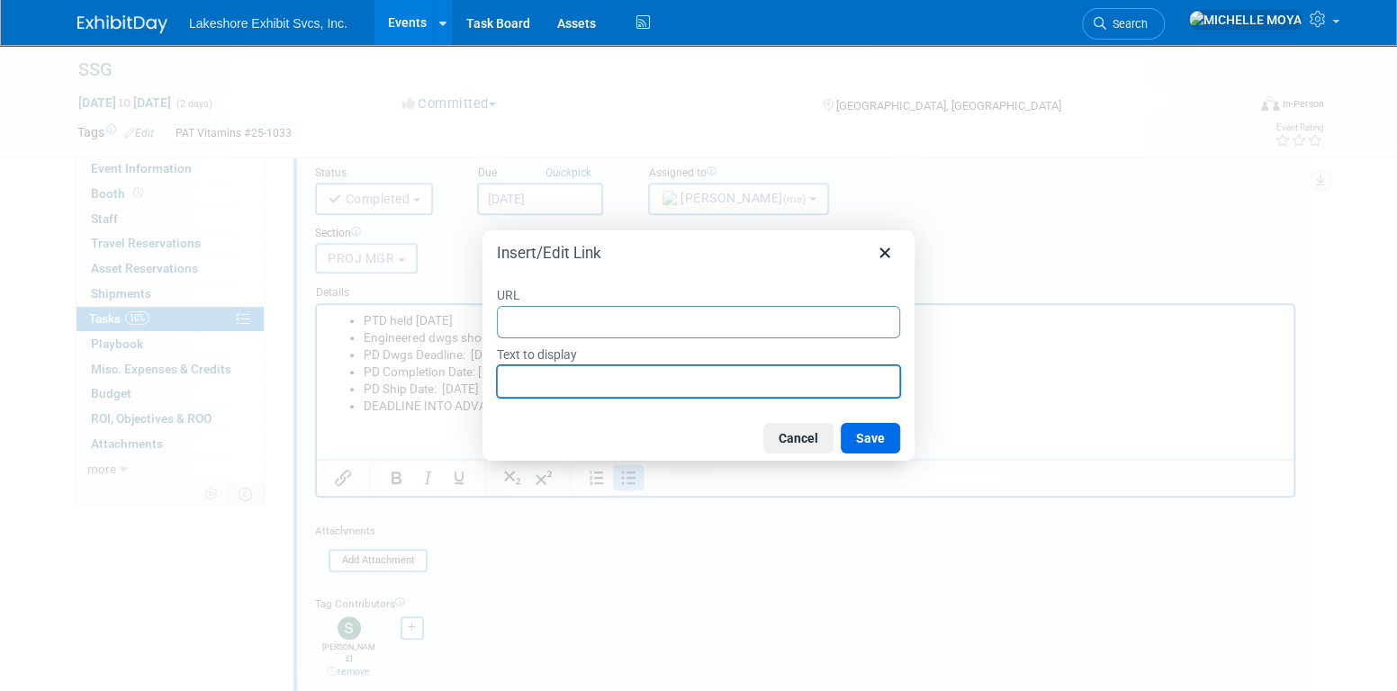
click at [589, 382] on input "Text to display" at bounding box center [698, 381] width 403 height 32
click at [680, 381] on input "Text to display" at bounding box center [698, 381] width 403 height 32
drag, startPoint x: 680, startPoint y: 380, endPoint x: 670, endPoint y: 379, distance: 9.9
click at [666, 379] on input "Text to display" at bounding box center [698, 381] width 403 height 32
click at [888, 251] on icon "Close" at bounding box center [885, 253] width 22 height 22
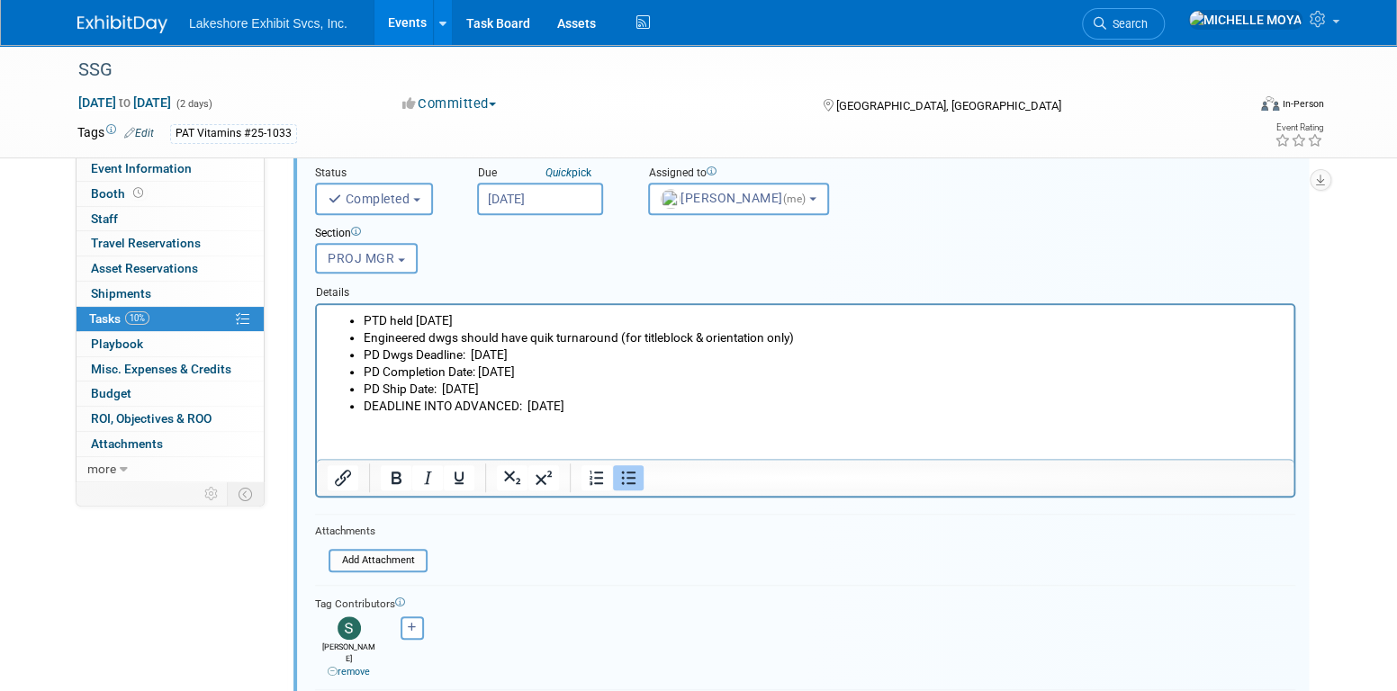
click at [383, 573] on form "Short Description Generated Main workorder? Status <i class="far fa-clock" styl…" at bounding box center [805, 424] width 1007 height 654
click at [396, 561] on input "file" at bounding box center [334, 561] width 184 height 20
click at [376, 577] on input "file" at bounding box center [334, 585] width 184 height 20
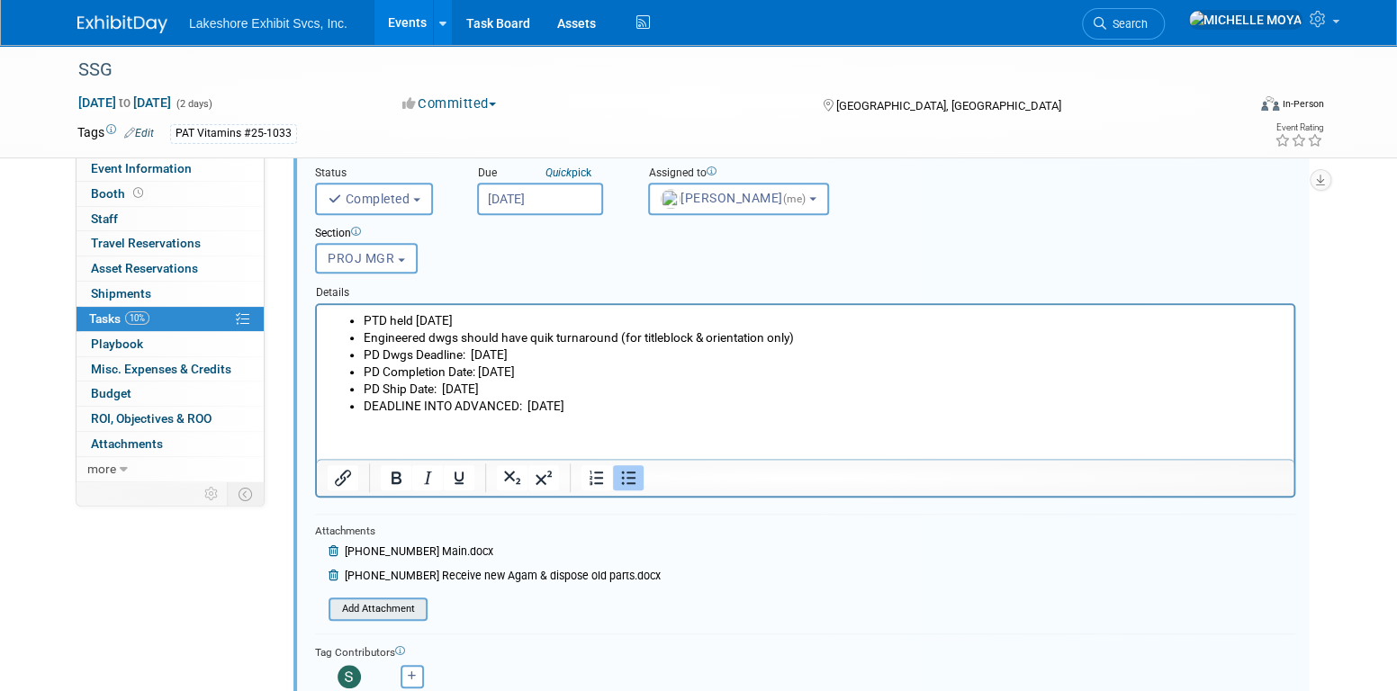
click at [365, 600] on input "file" at bounding box center [334, 610] width 184 height 20
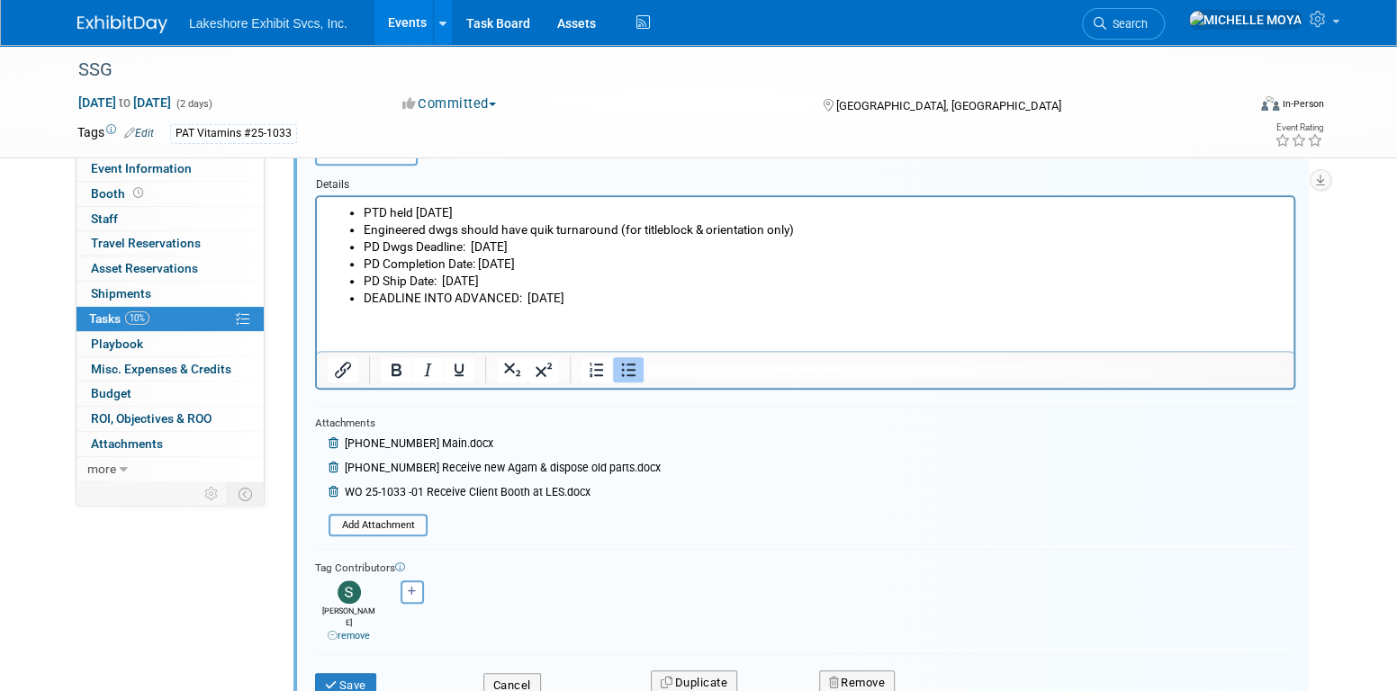
scroll to position [759, 0]
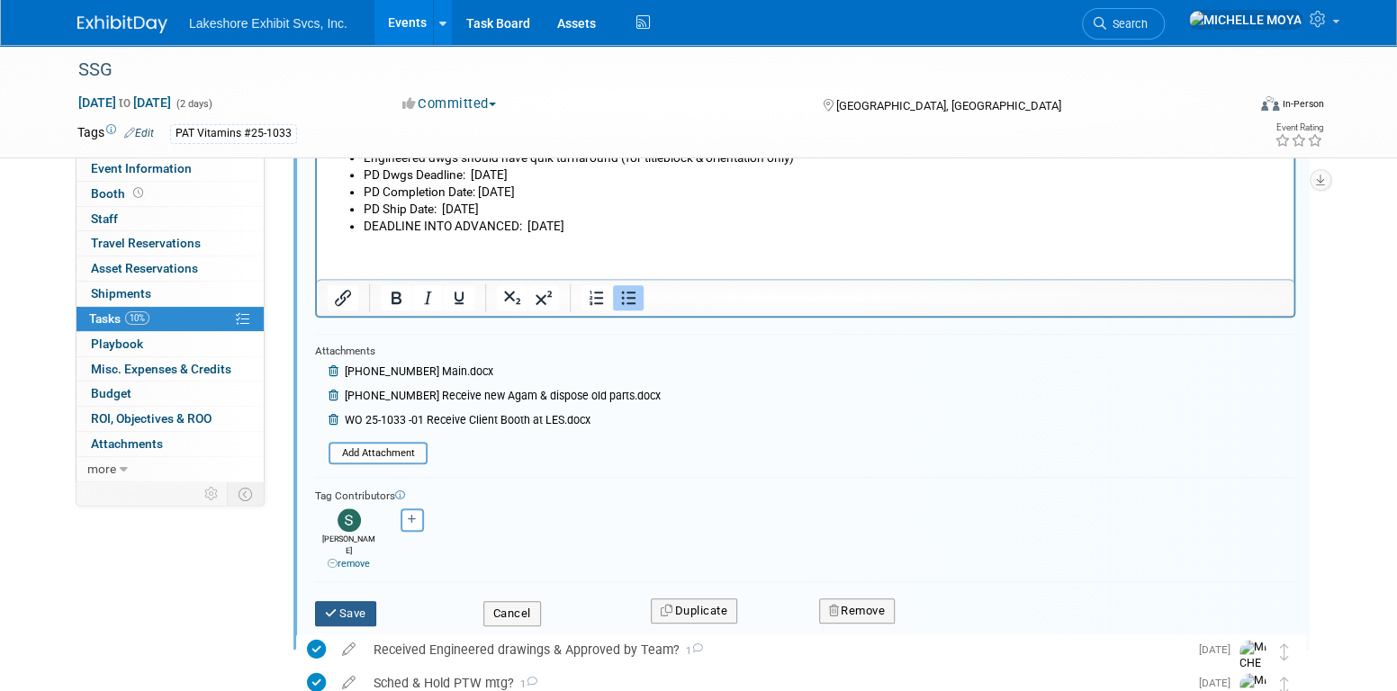
click at [370, 601] on button "Save" at bounding box center [345, 613] width 61 height 25
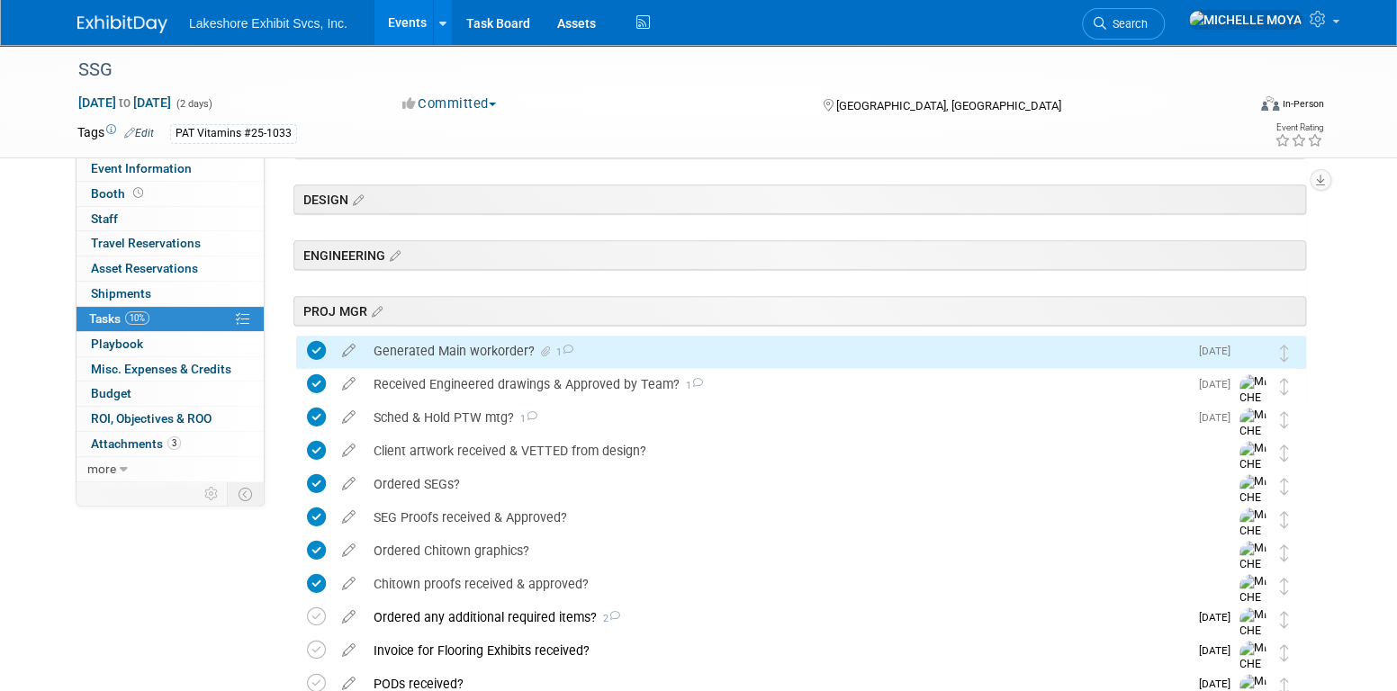
scroll to position [219, 0]
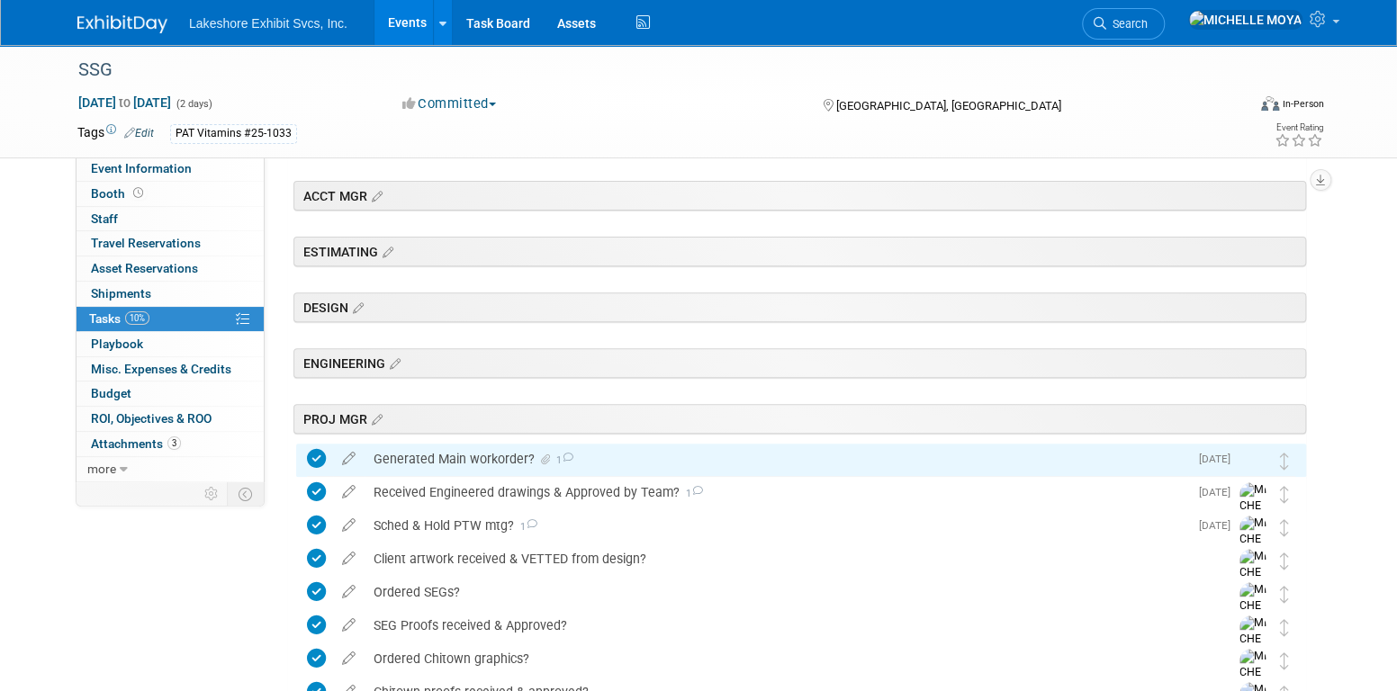
click at [409, 19] on link "Events" at bounding box center [408, 22] width 66 height 45
